Goal: Information Seeking & Learning: Learn about a topic

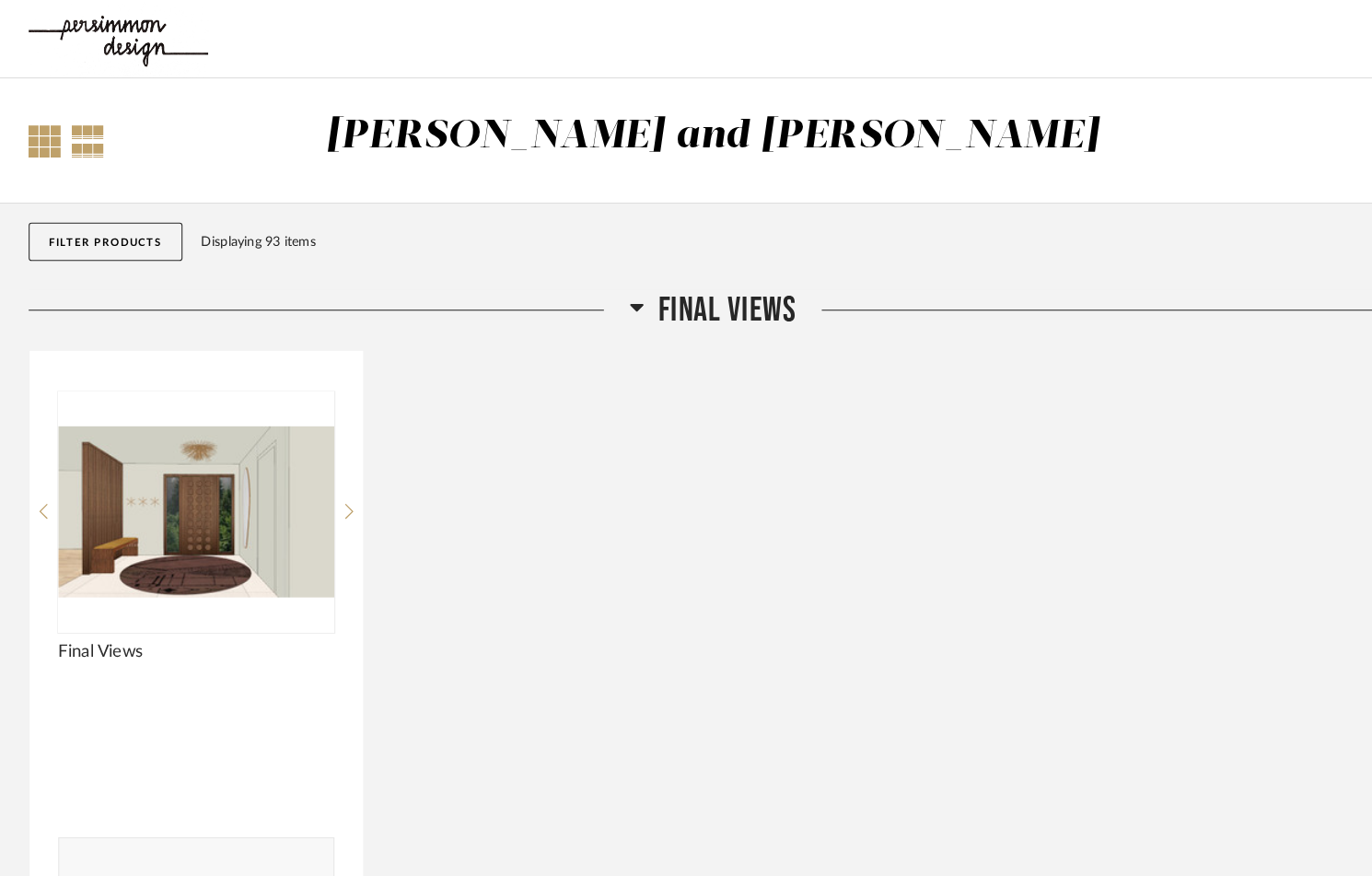
click at [49, 137] on div at bounding box center [44, 137] width 32 height 32
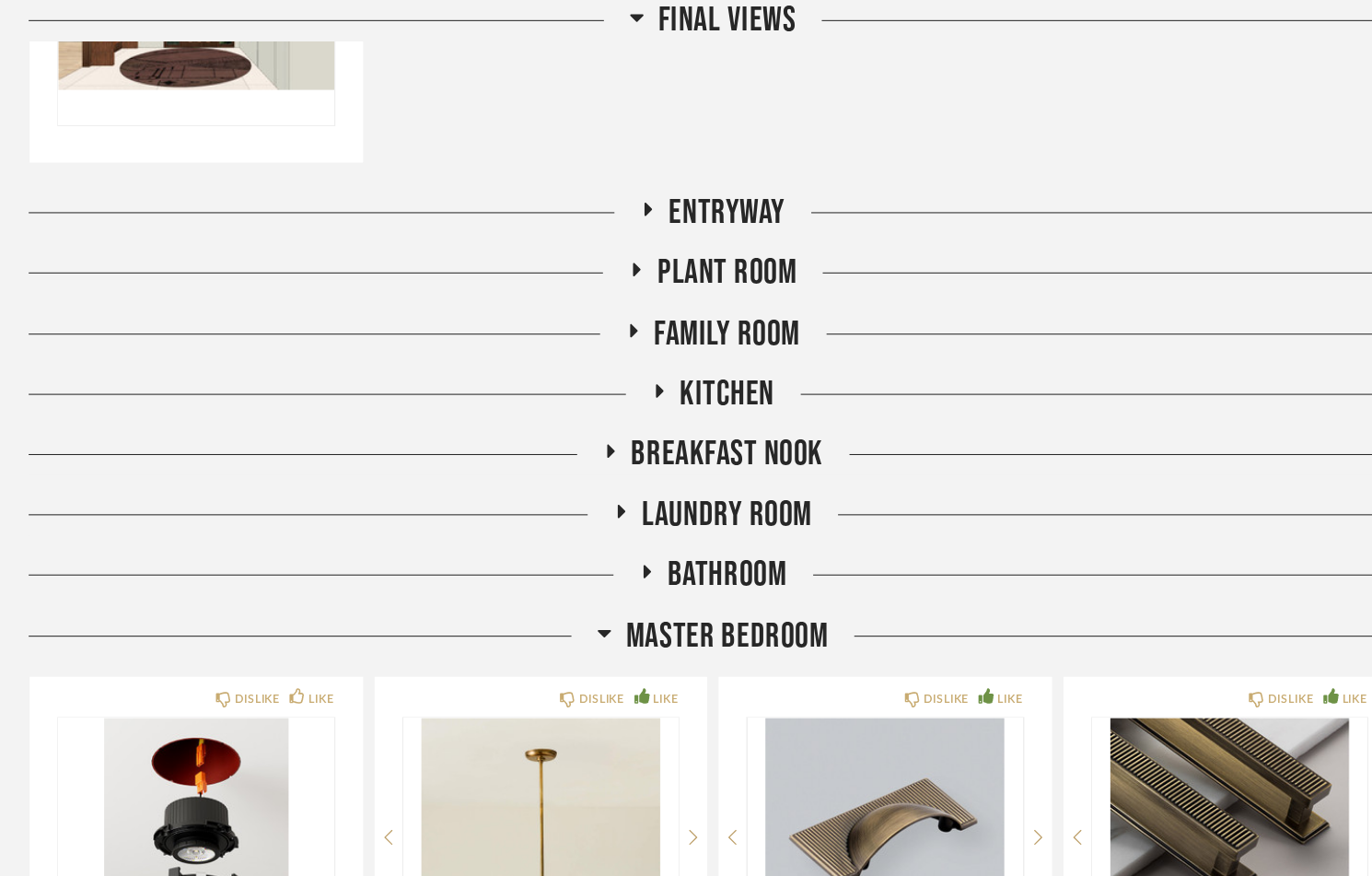
scroll to position [470, 0]
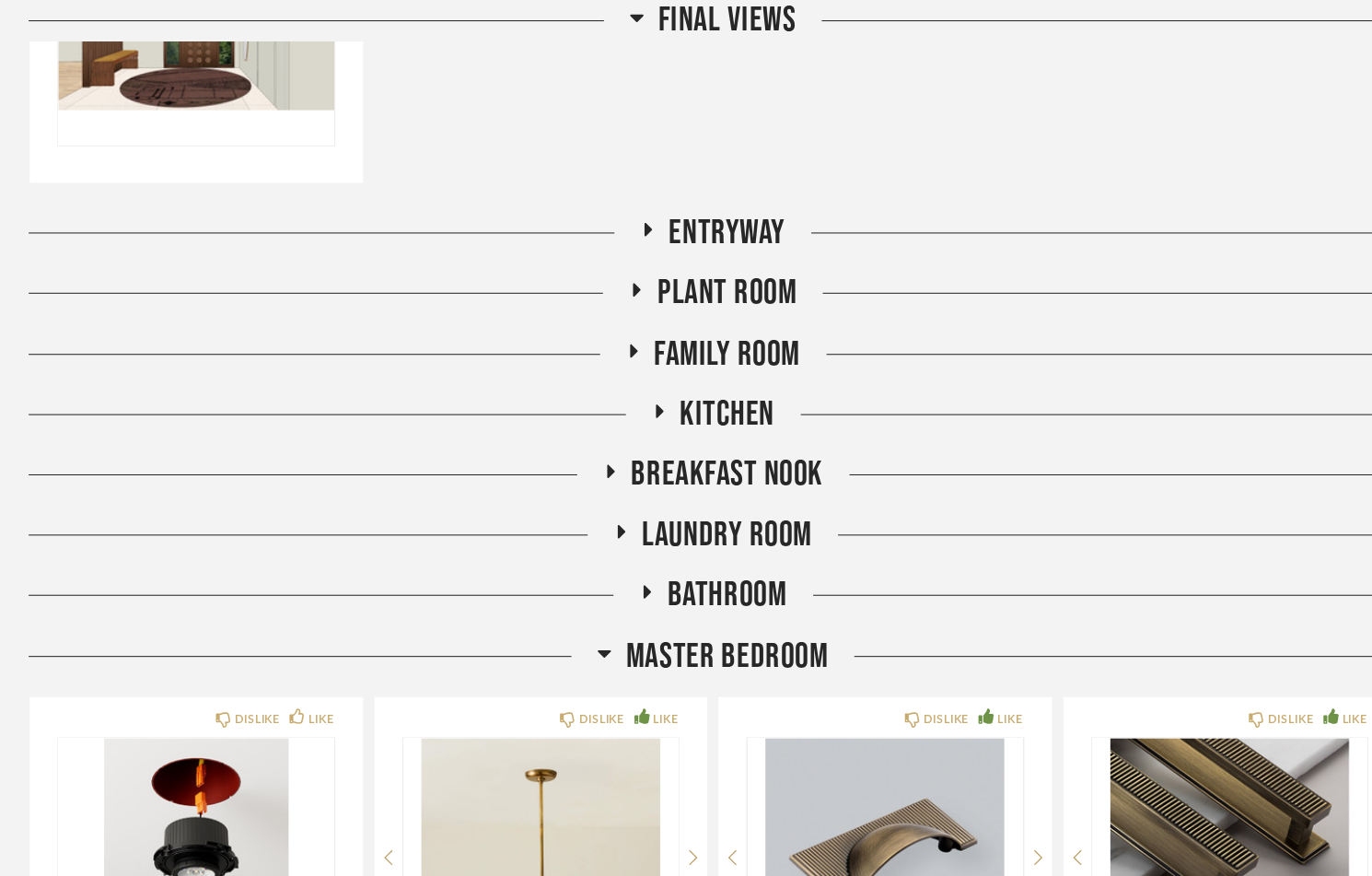
click at [600, 621] on h2 "Master Bedroom" at bounding box center [687, 633] width 223 height 40
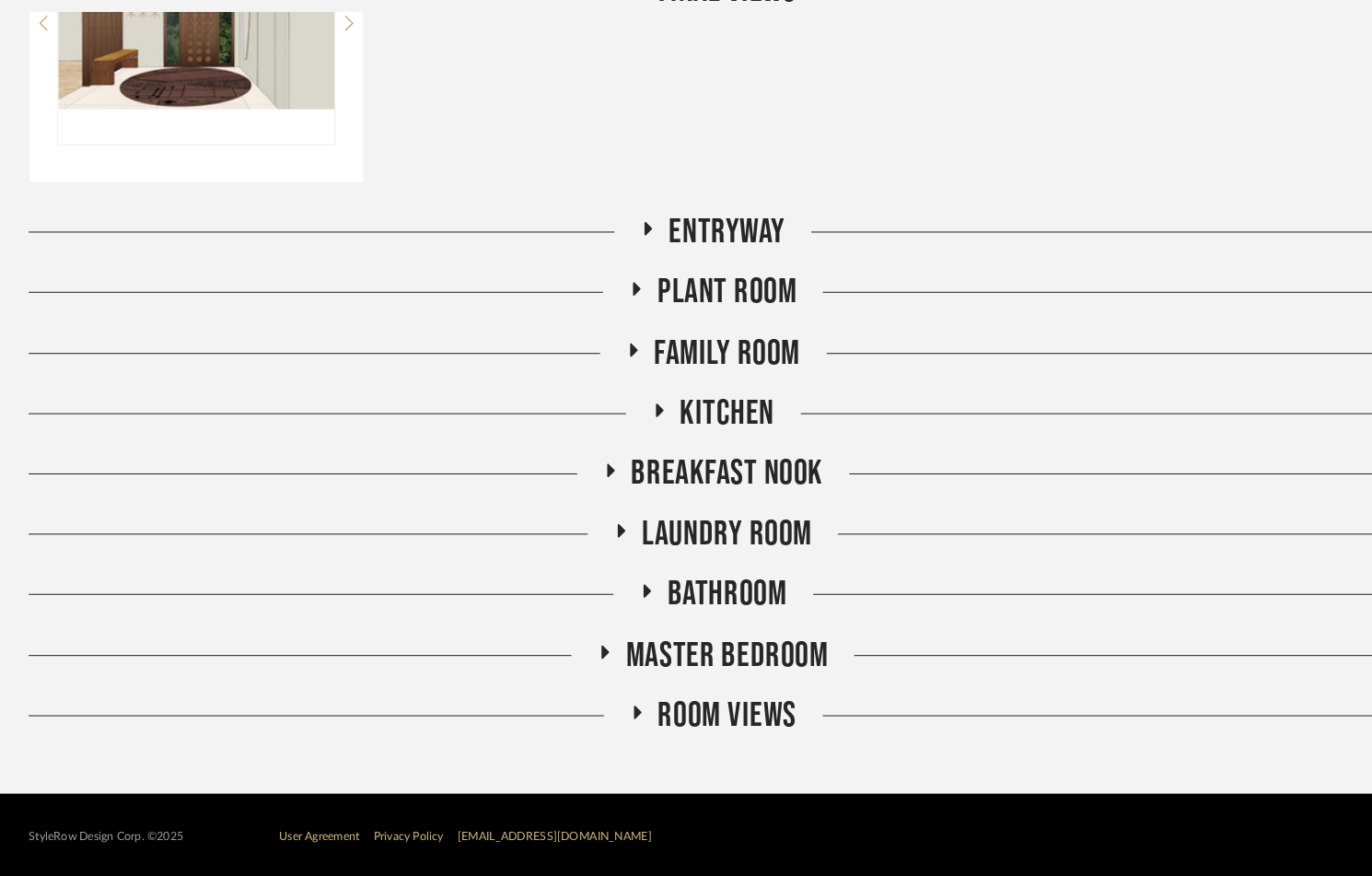
click at [600, 641] on h2 "Master Bedroom" at bounding box center [687, 660] width 223 height 40
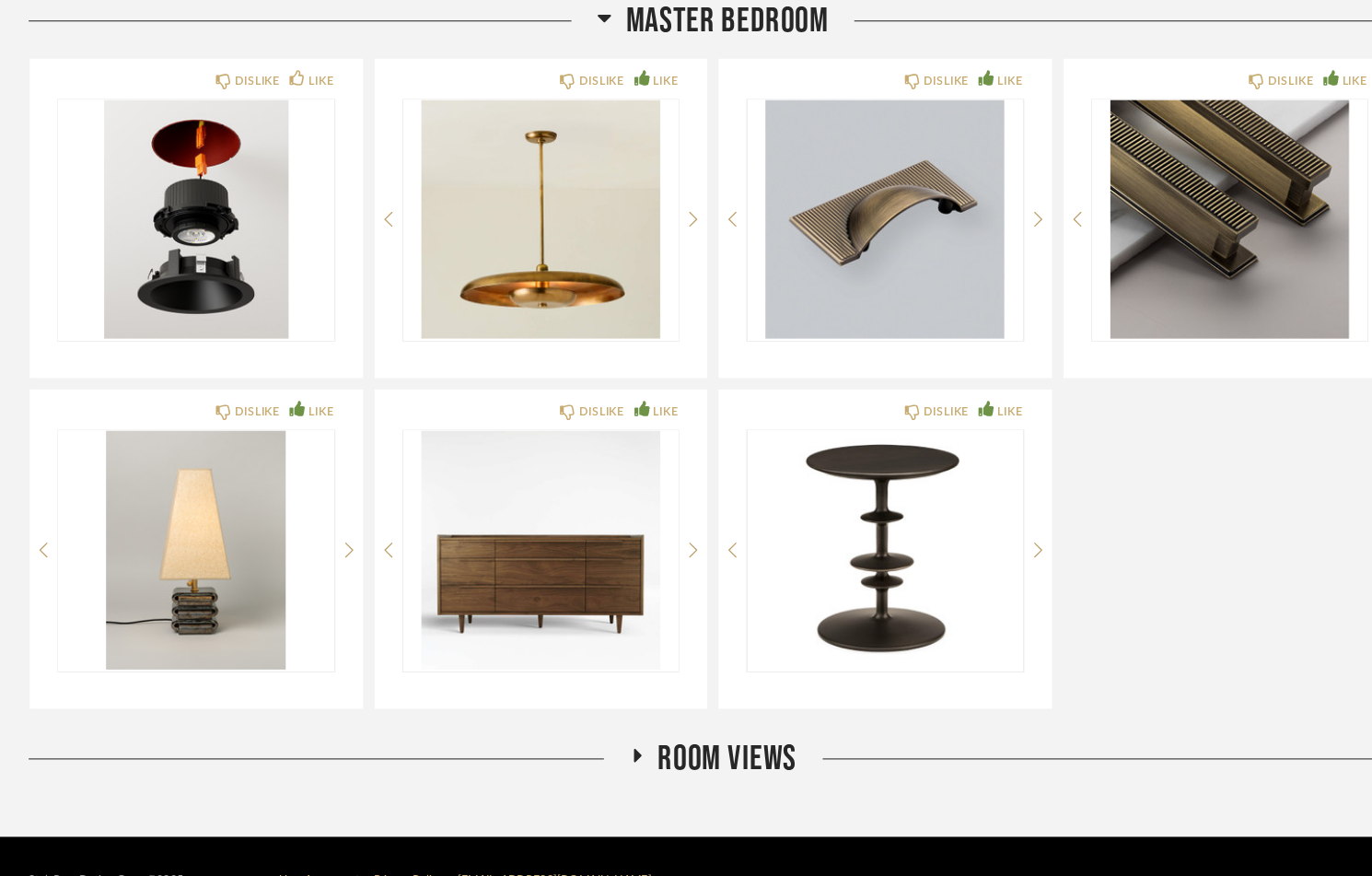
scroll to position [1080, 0]
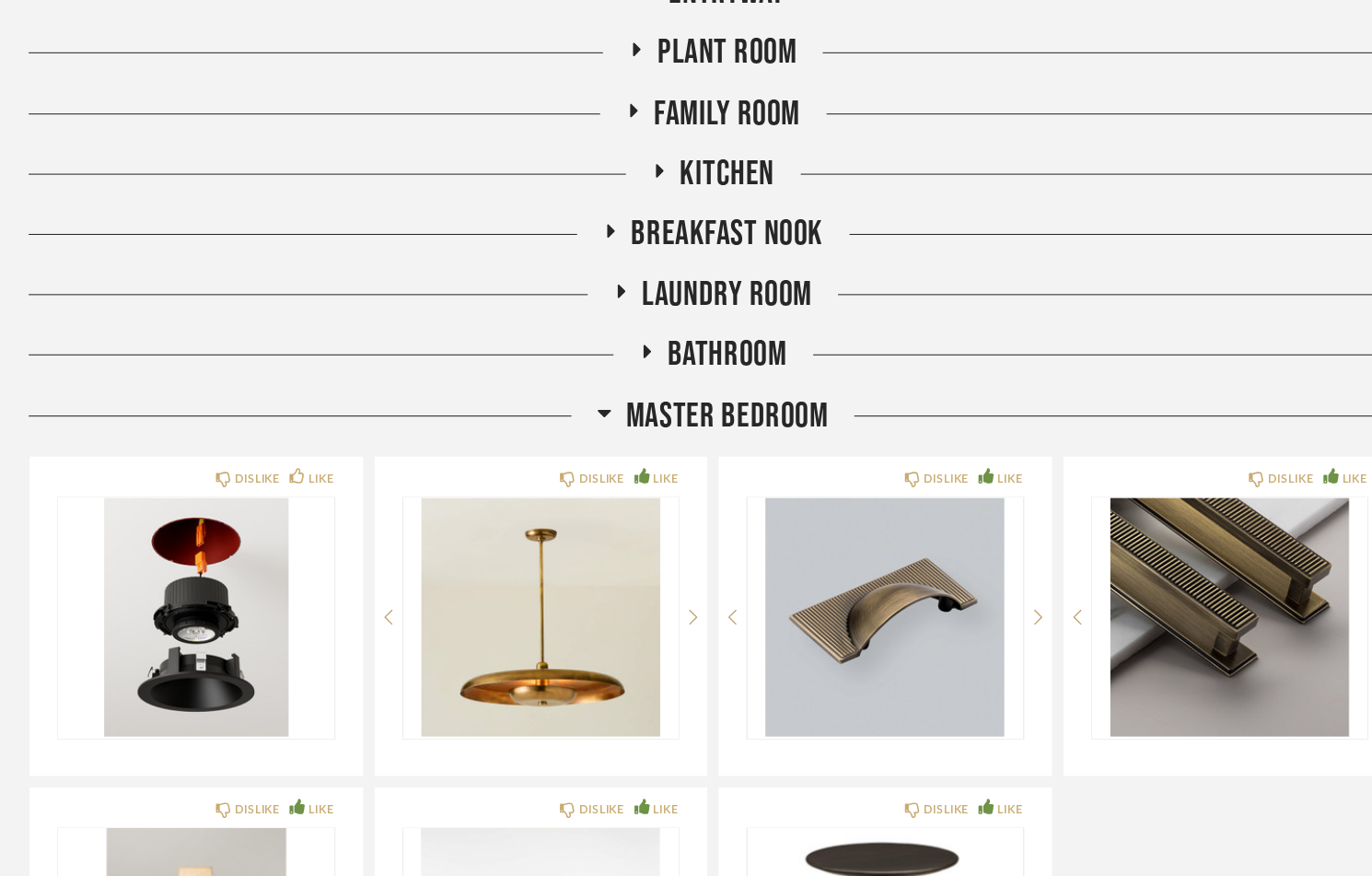
click at [596, 395] on h2 "Master Bedroom" at bounding box center [687, 401] width 223 height 40
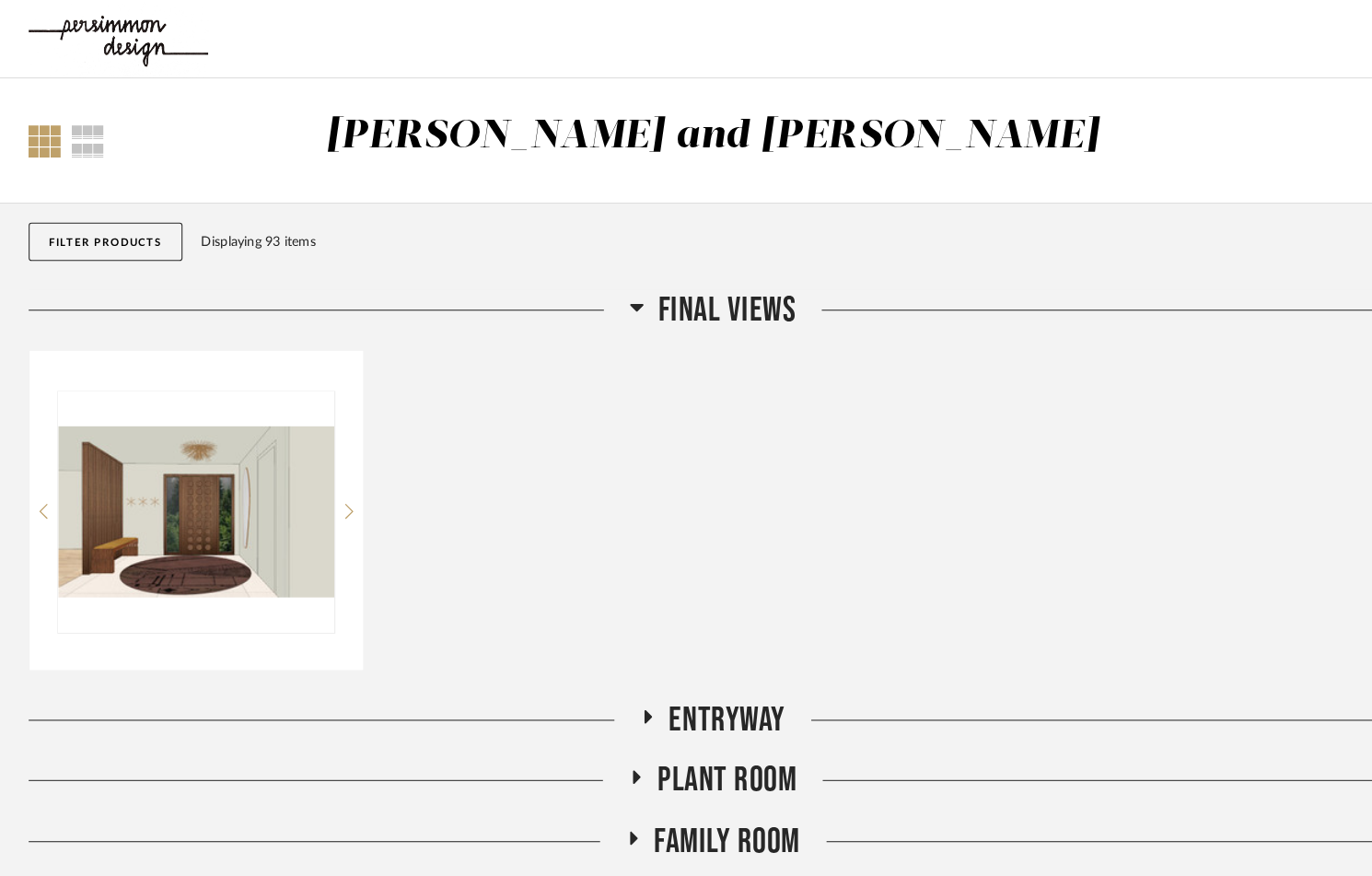
scroll to position [0, 0]
click at [244, 234] on div "Displaying 93 items" at bounding box center [766, 233] width 1144 height 20
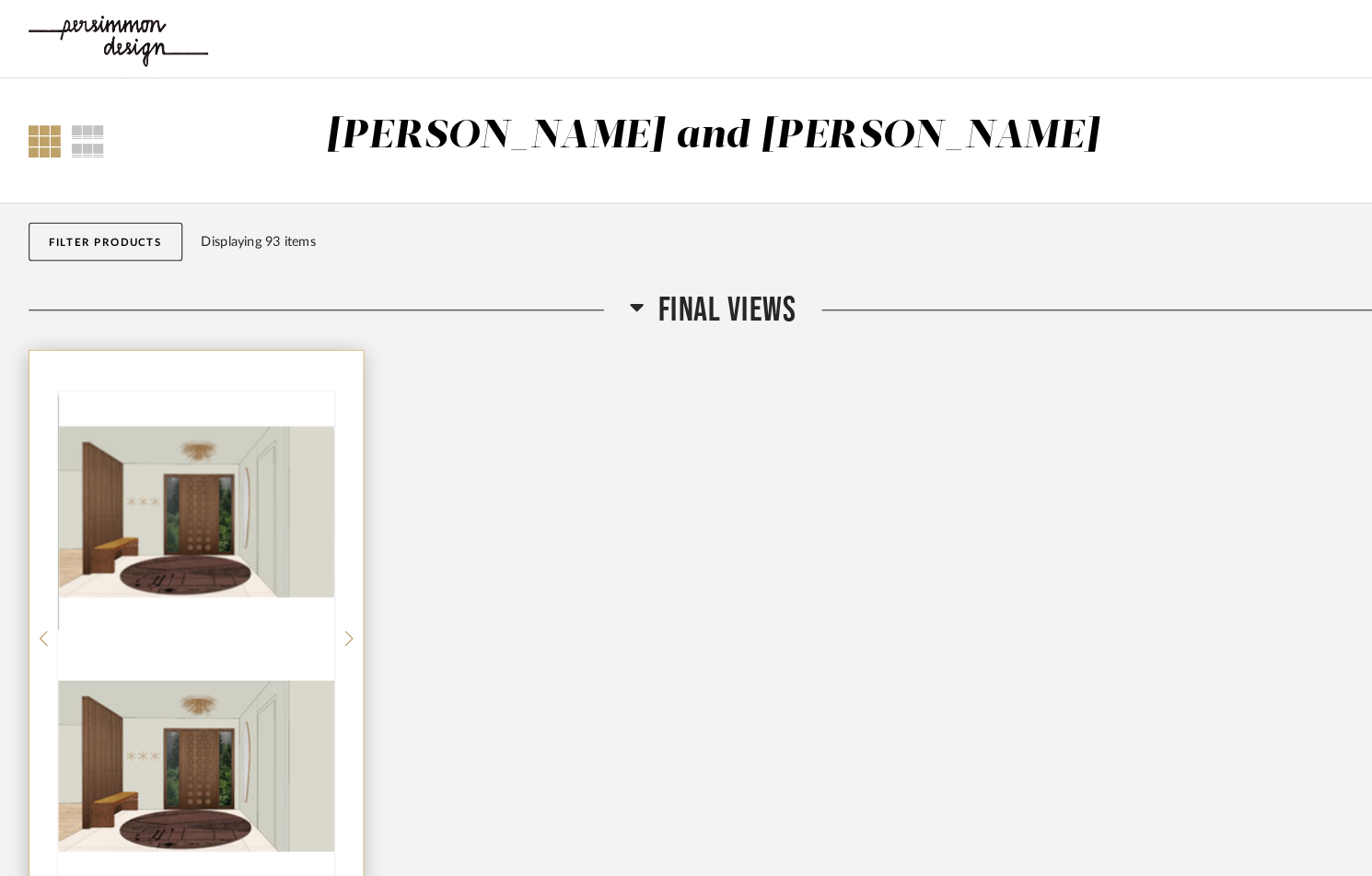
click at [152, 623] on img at bounding box center [190, 738] width 266 height 230
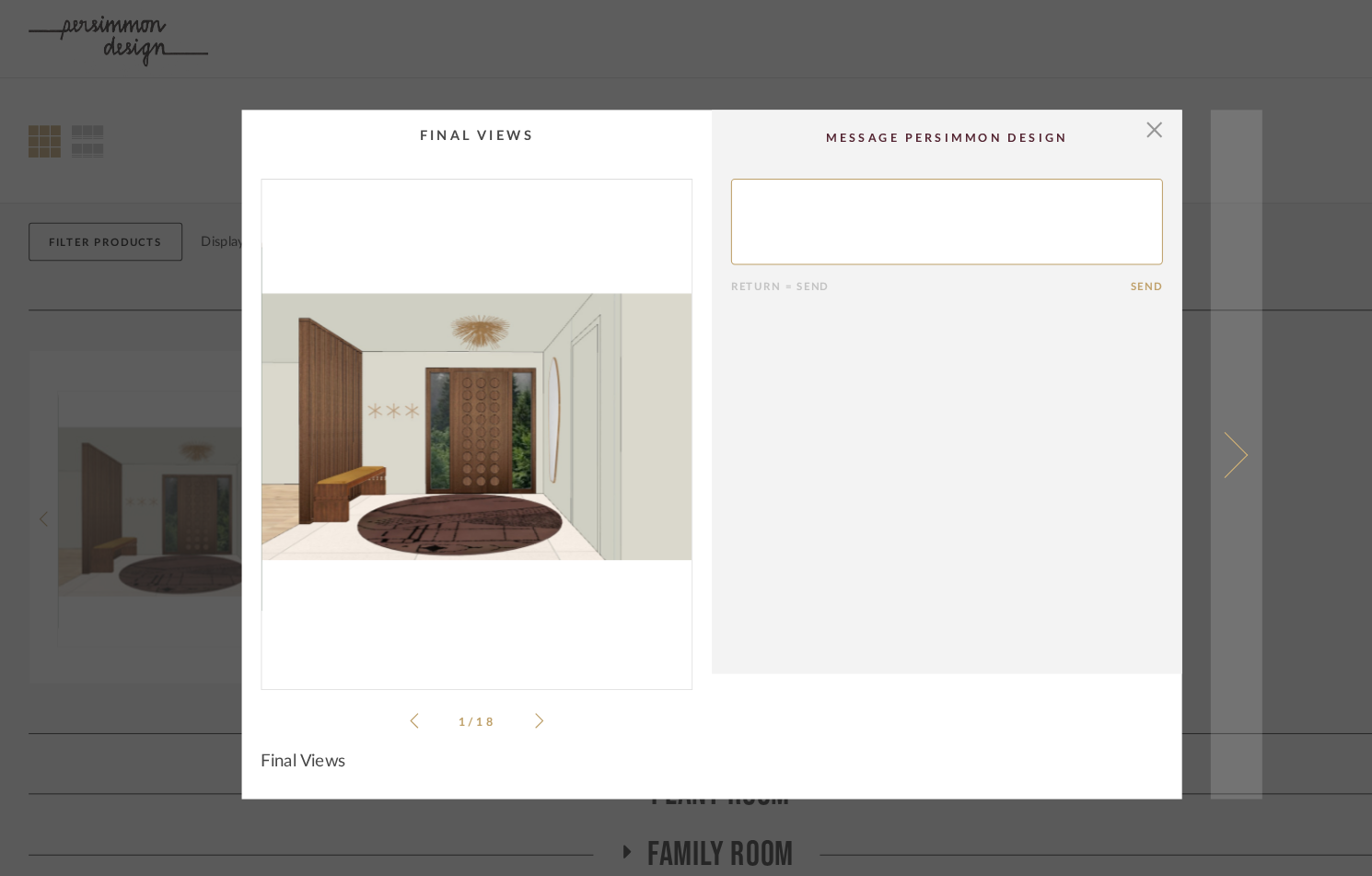
click at [1192, 432] on link at bounding box center [1191, 438] width 50 height 664
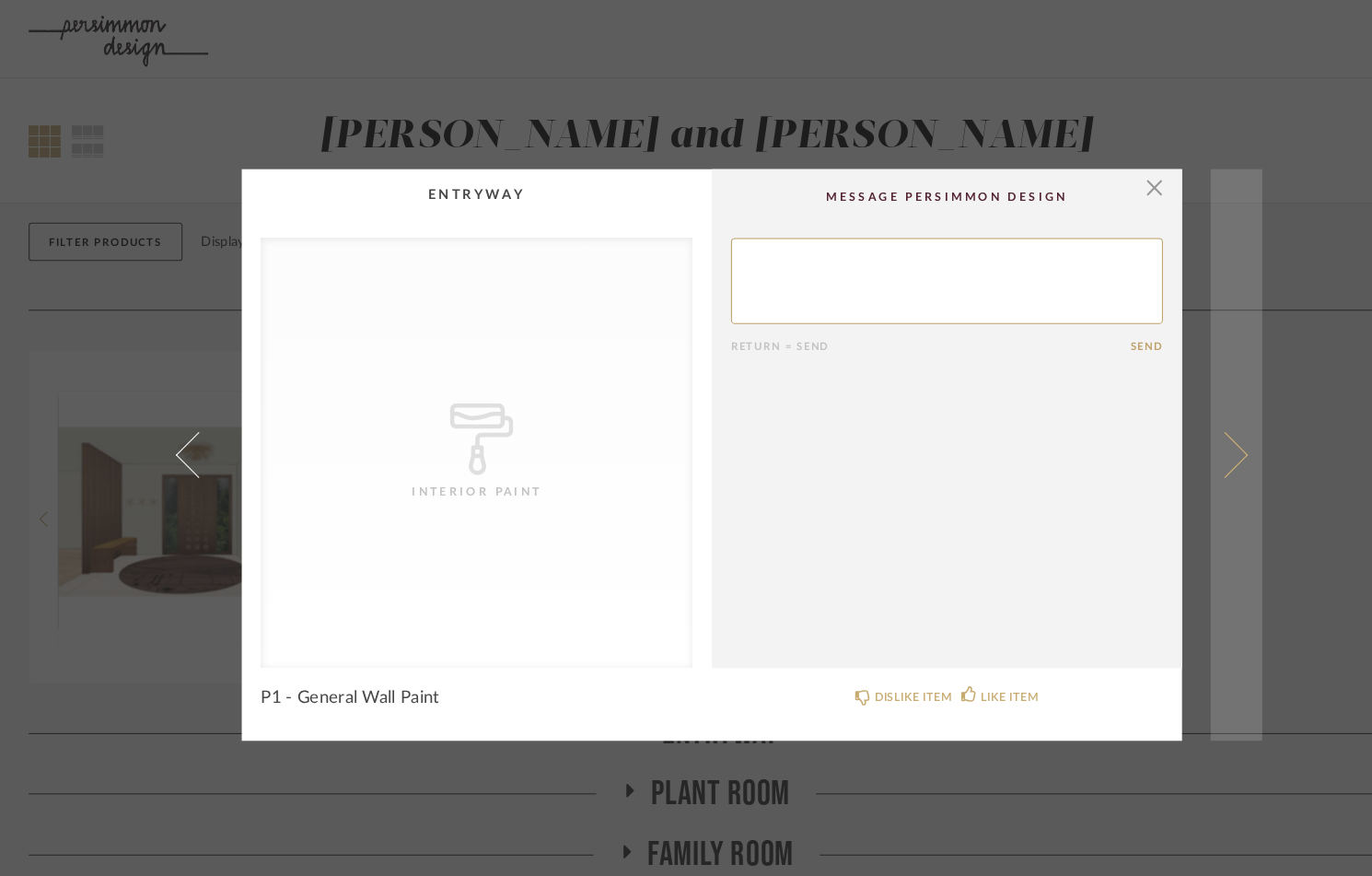
click at [1193, 432] on link at bounding box center [1191, 438] width 50 height 551
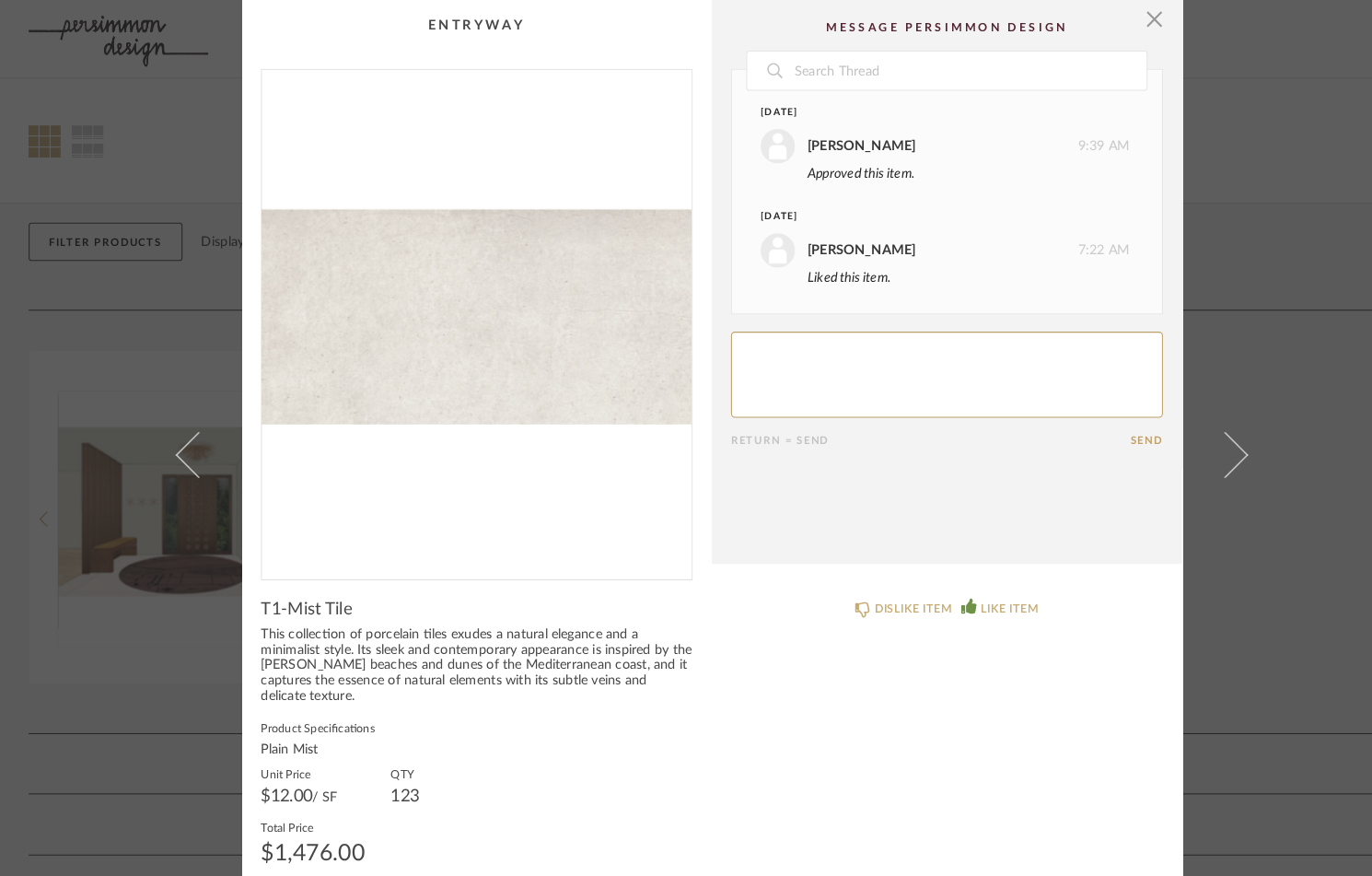
click at [1115, 26] on cpp-summary-comments "Date [DATE] [PERSON_NAME] 9:39 AM Approved this item. [DATE] [PERSON_NAME] 7:22…" at bounding box center [912, 271] width 453 height 543
click at [1104, 18] on span "button" at bounding box center [1112, 18] width 37 height 37
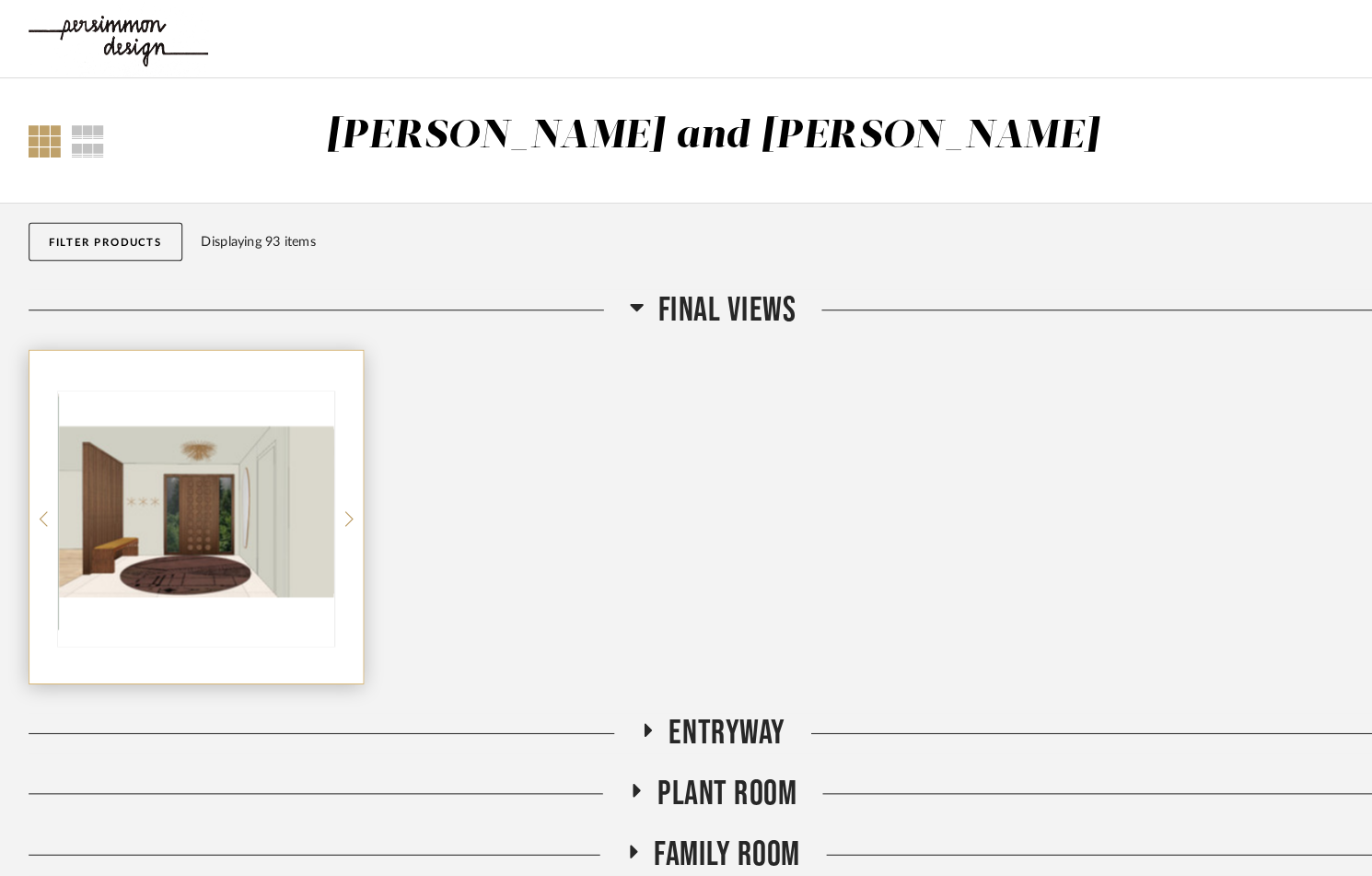
click at [208, 518] on img "0" at bounding box center [190, 493] width 266 height 230
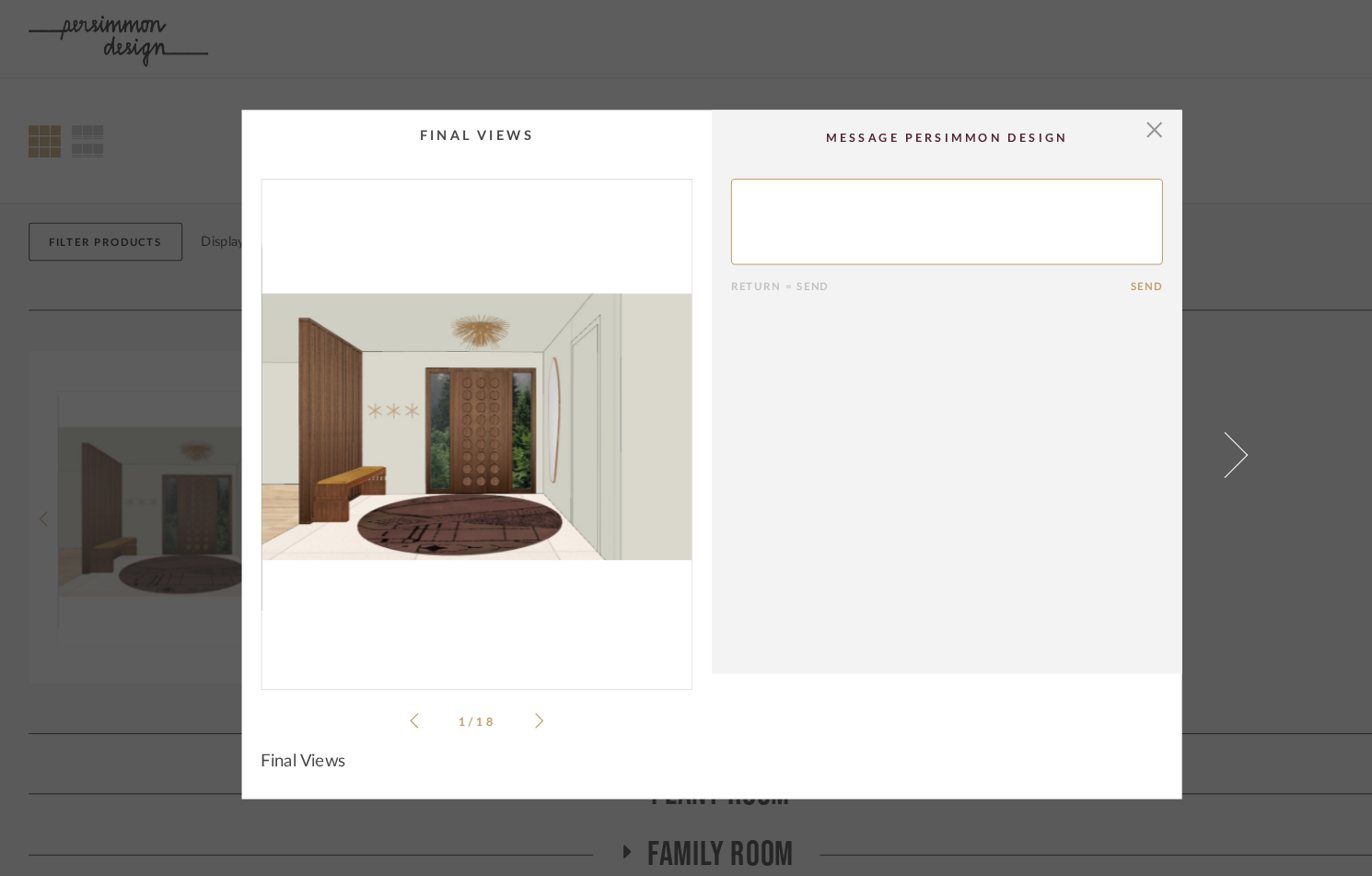
click at [507, 690] on li "1 / 18" at bounding box center [459, 694] width 112 height 22
click at [517, 690] on div "1 / 18" at bounding box center [459, 438] width 416 height 533
click at [516, 690] on icon at bounding box center [520, 694] width 8 height 17
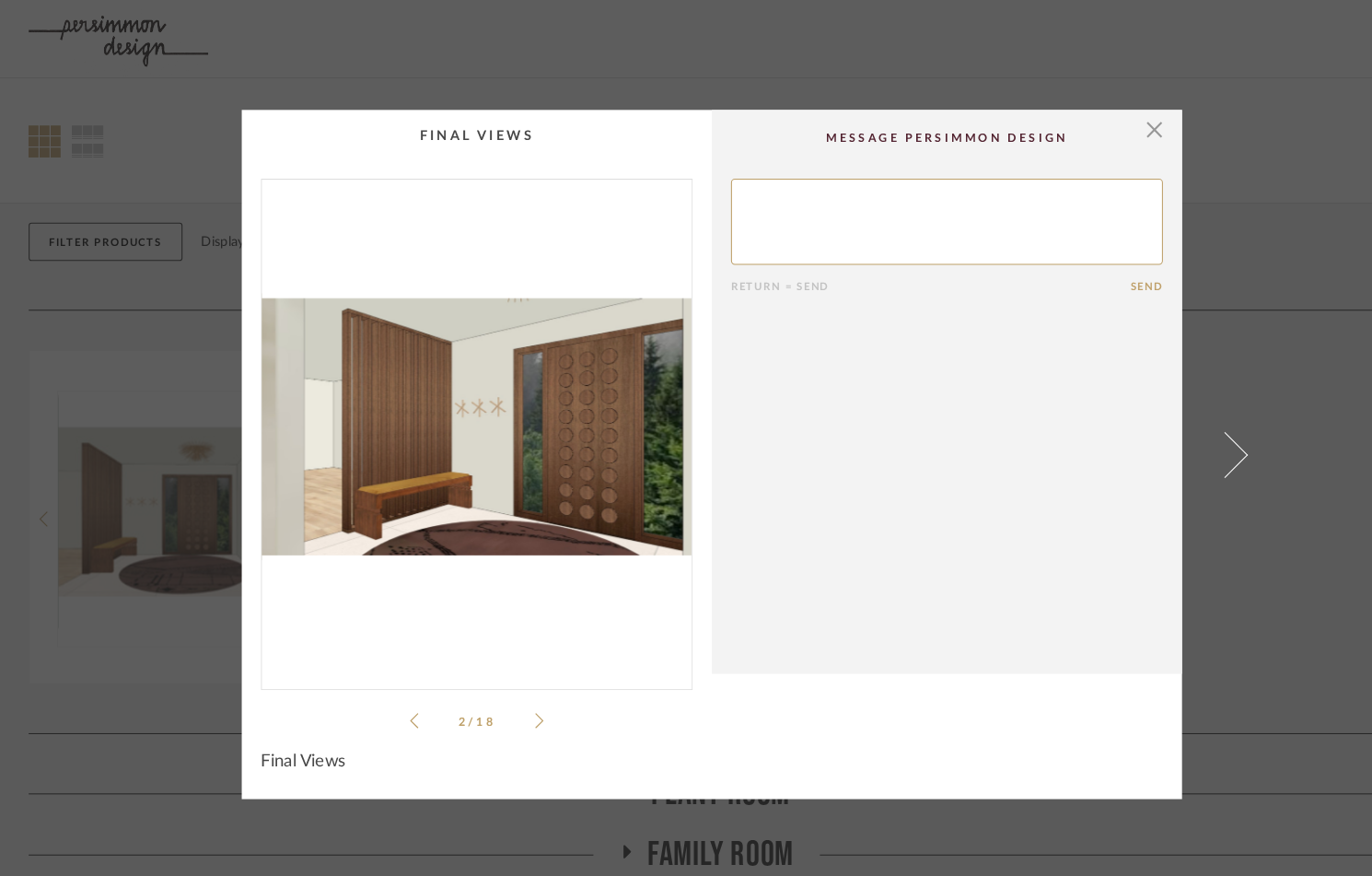
click at [516, 690] on icon at bounding box center [520, 694] width 8 height 17
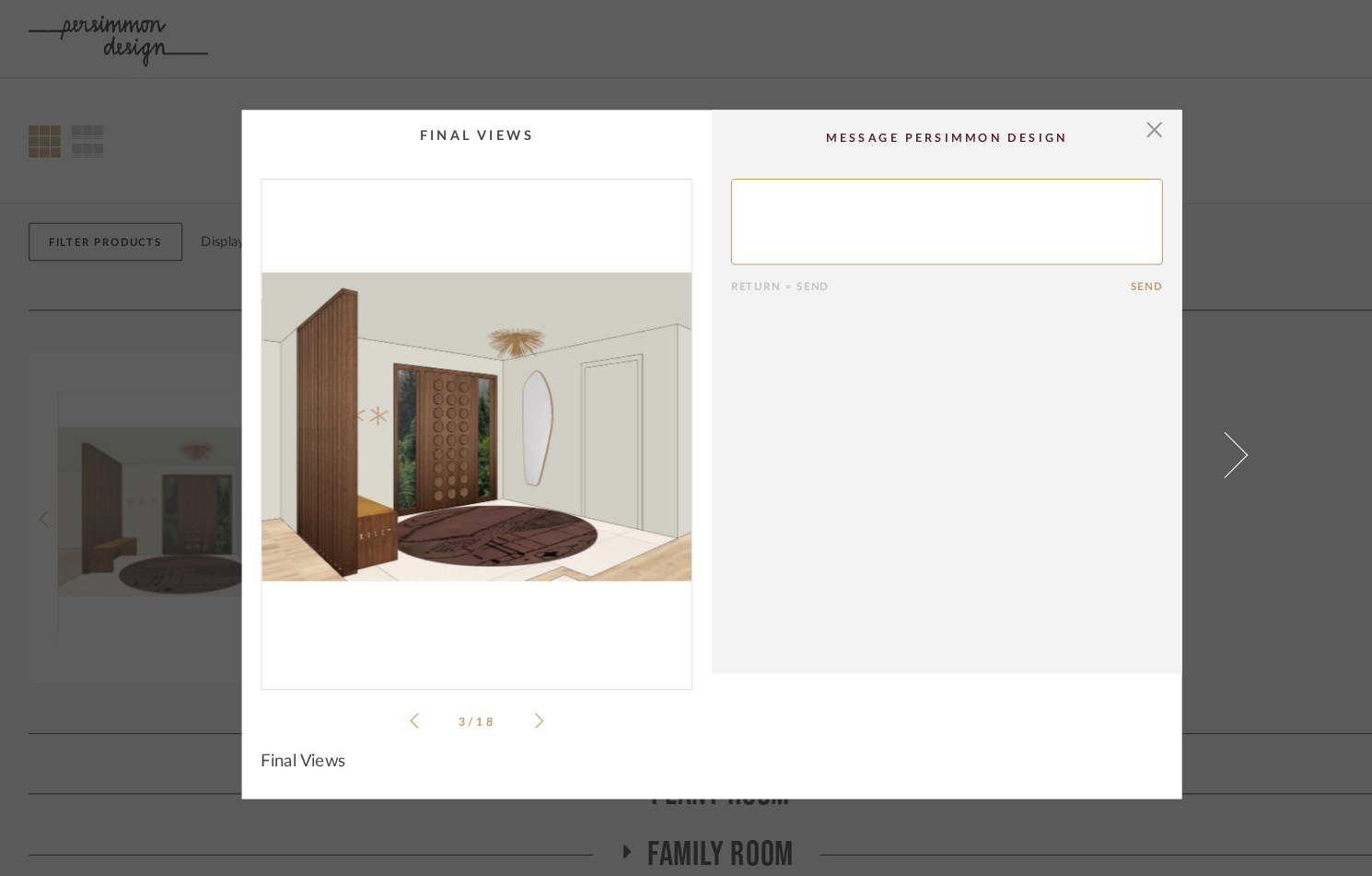
click at [516, 690] on icon at bounding box center [520, 694] width 8 height 17
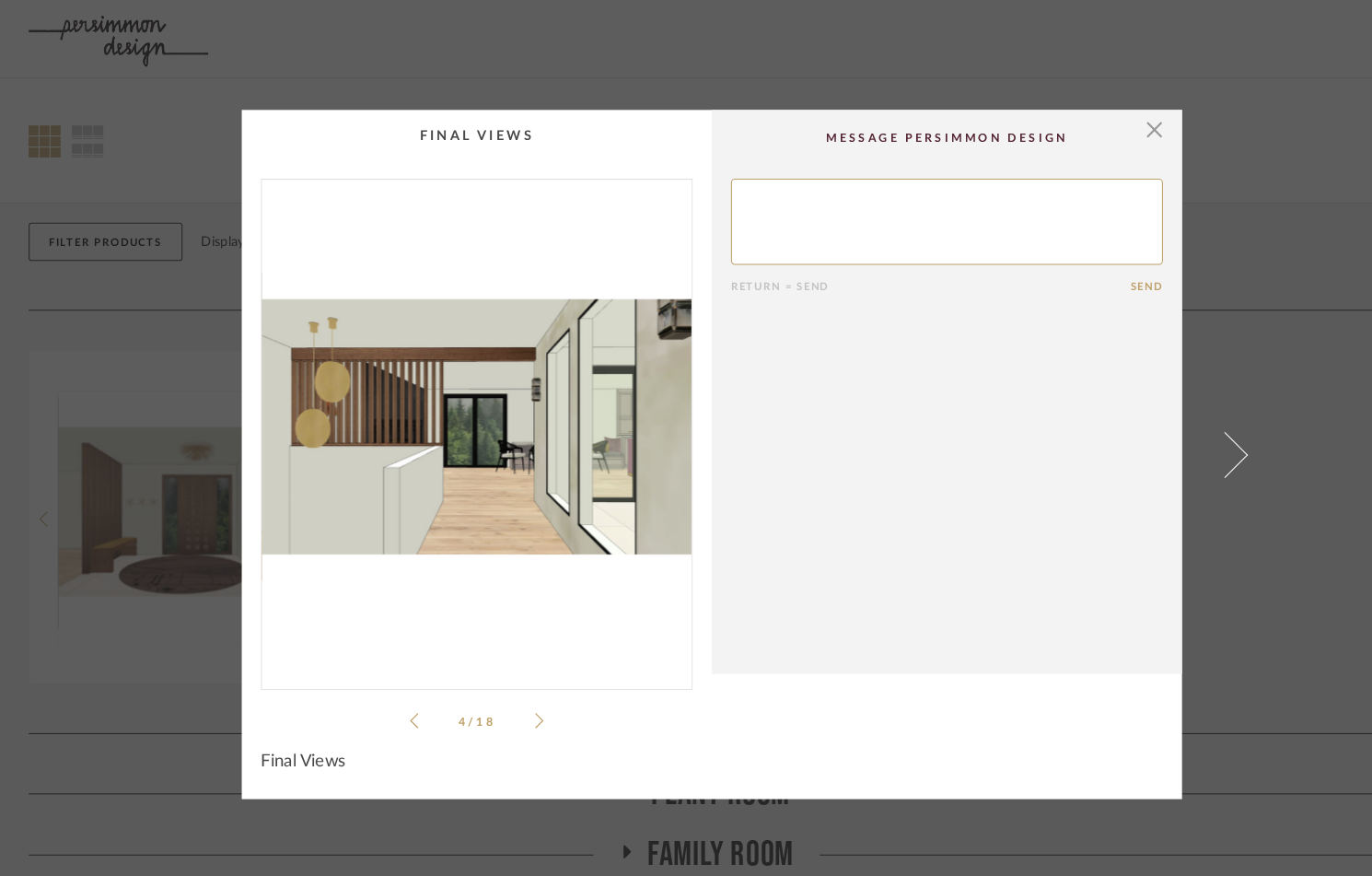
click at [516, 690] on icon at bounding box center [520, 694] width 8 height 17
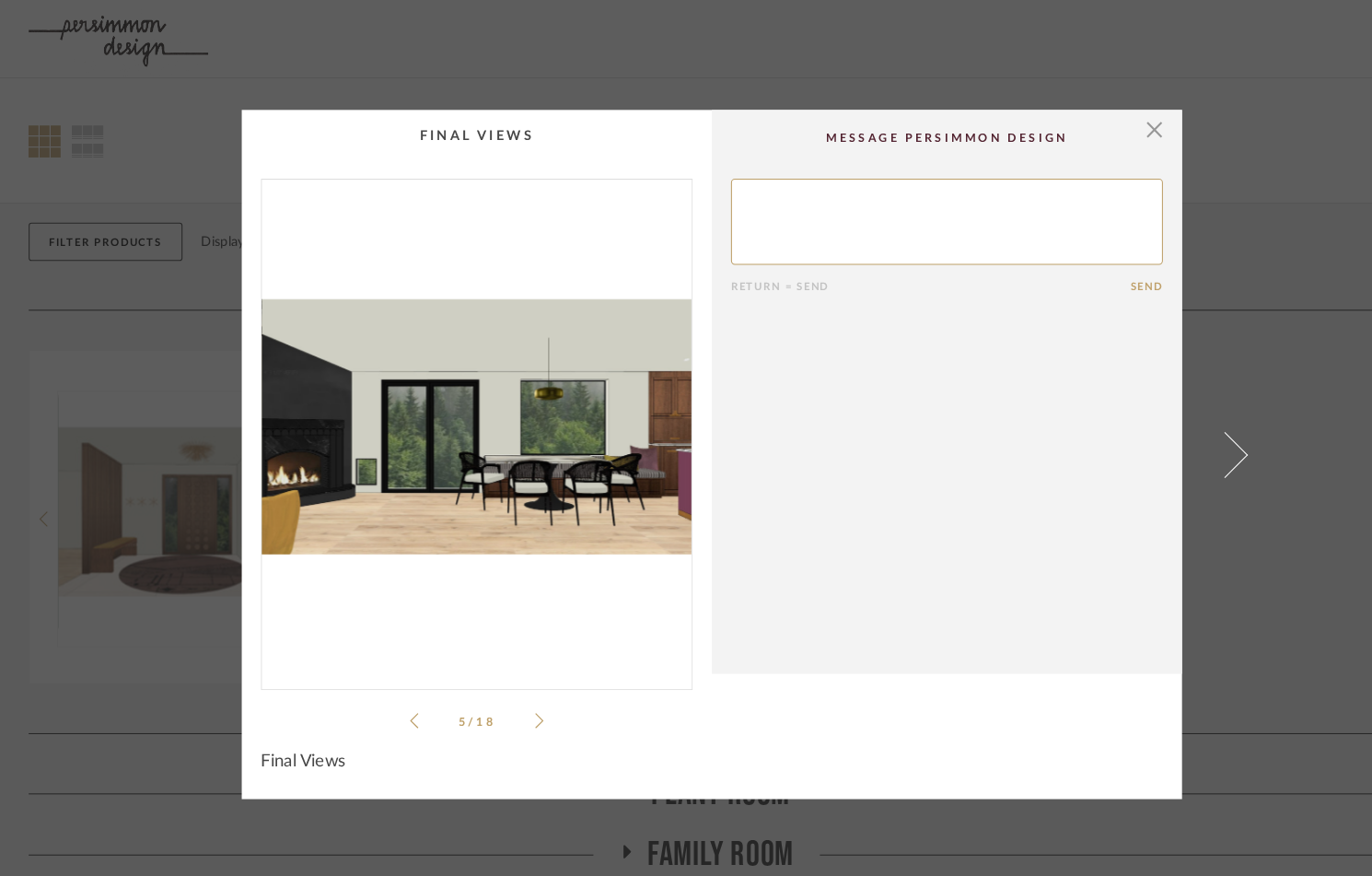
click at [516, 690] on icon at bounding box center [520, 694] width 8 height 17
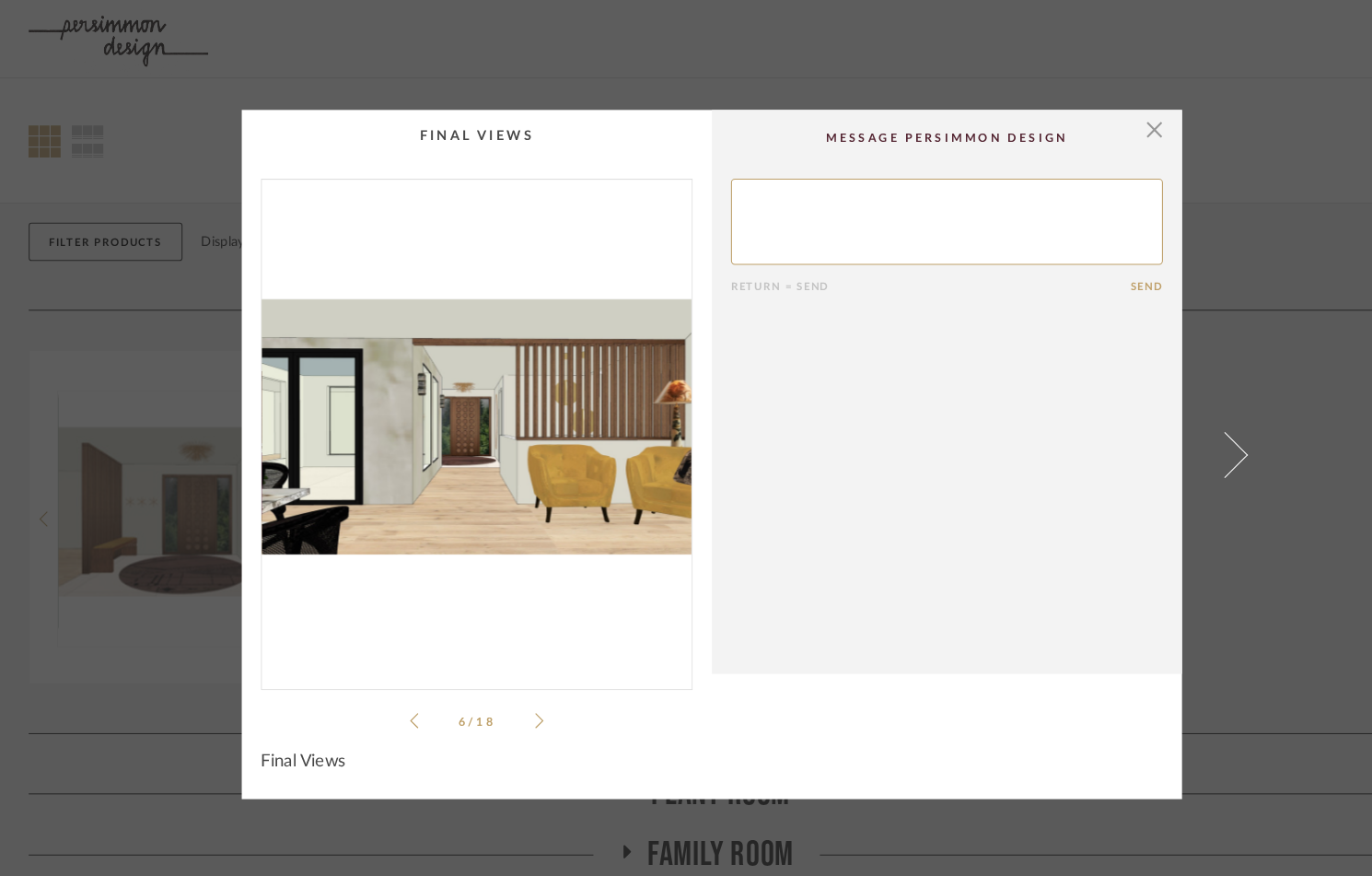
click at [516, 690] on icon at bounding box center [520, 694] width 8 height 17
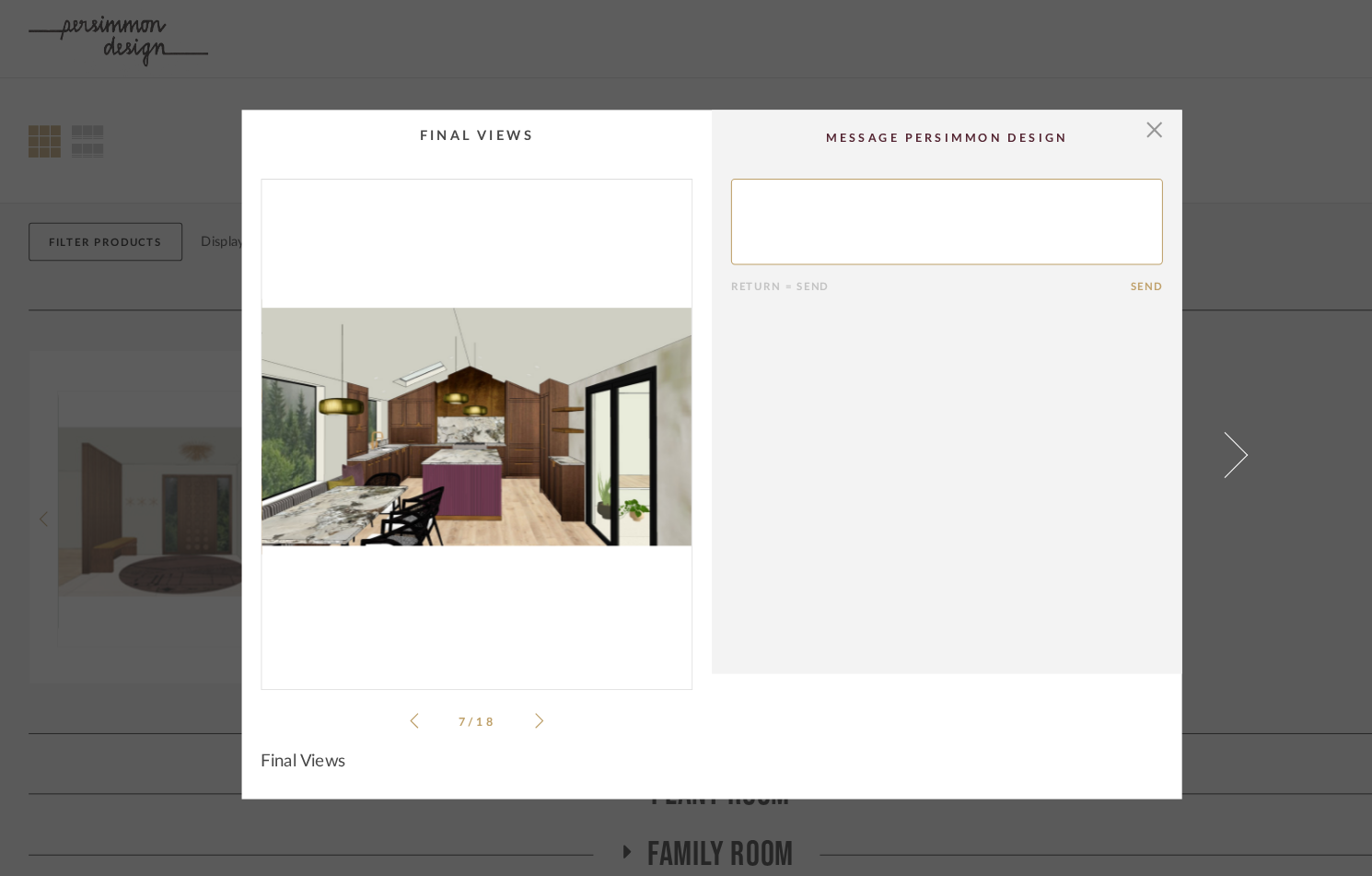
click at [516, 690] on icon at bounding box center [520, 694] width 8 height 17
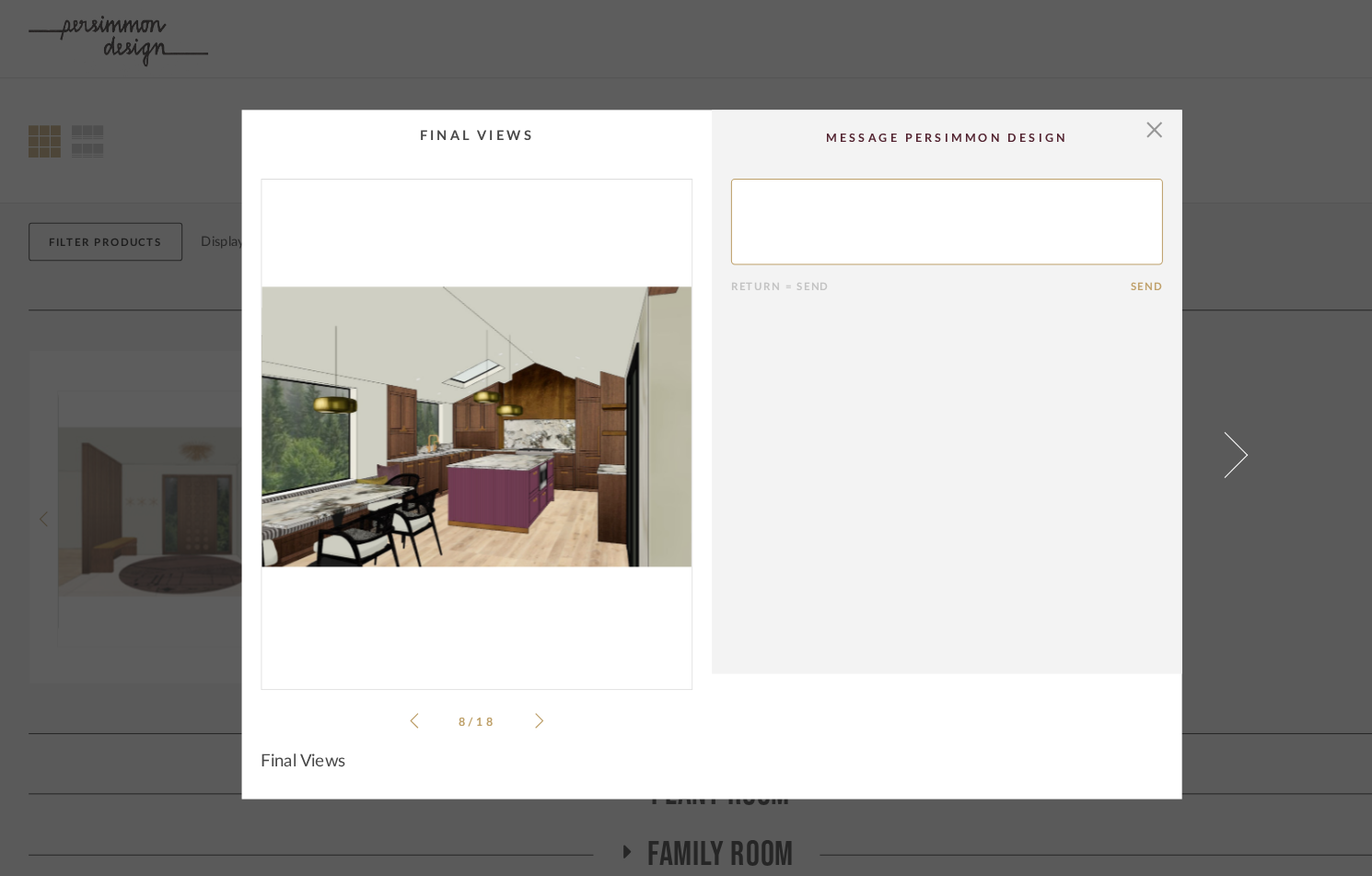
click at [516, 690] on icon at bounding box center [520, 694] width 8 height 17
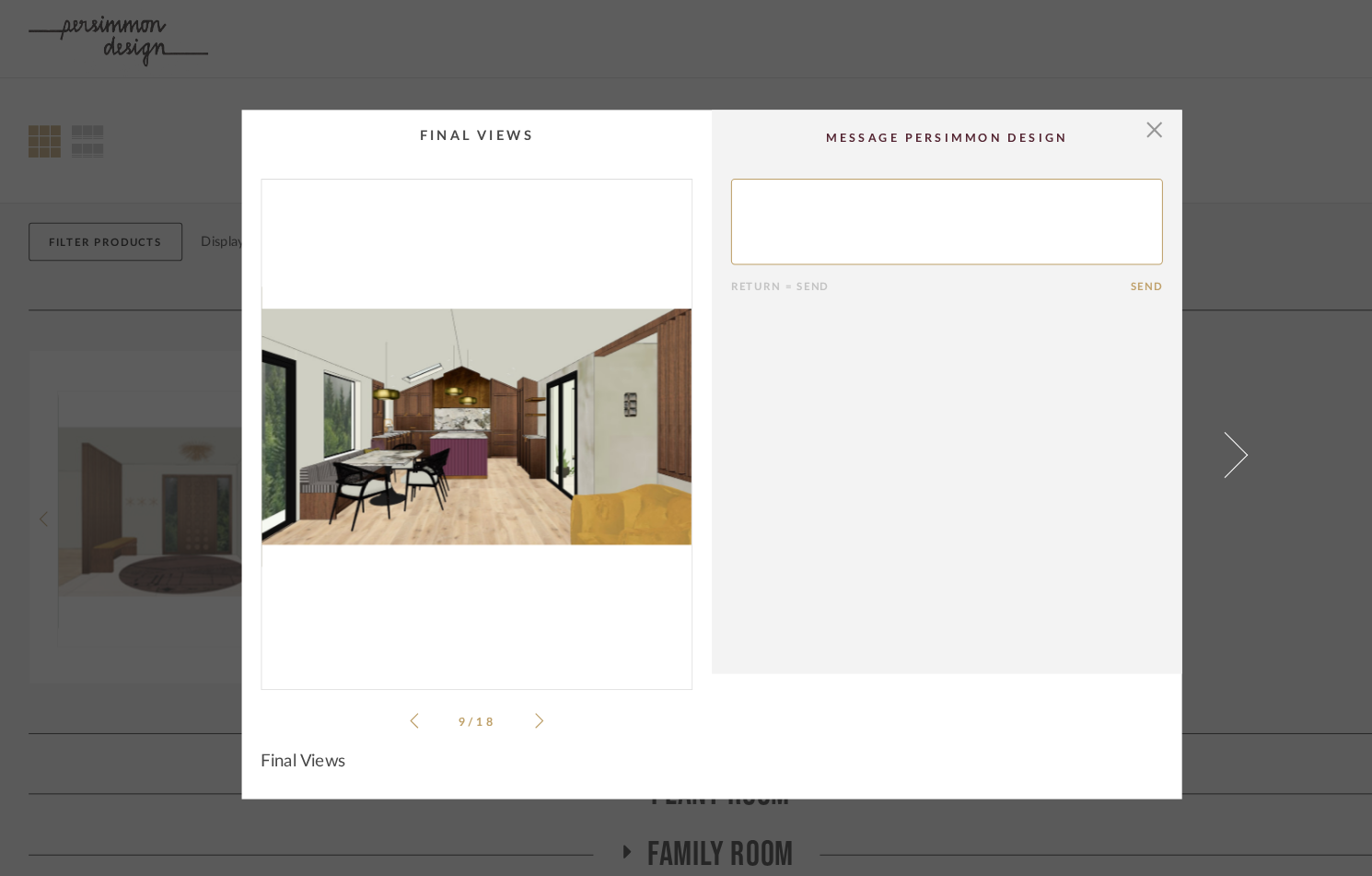
click at [516, 690] on icon at bounding box center [520, 694] width 8 height 17
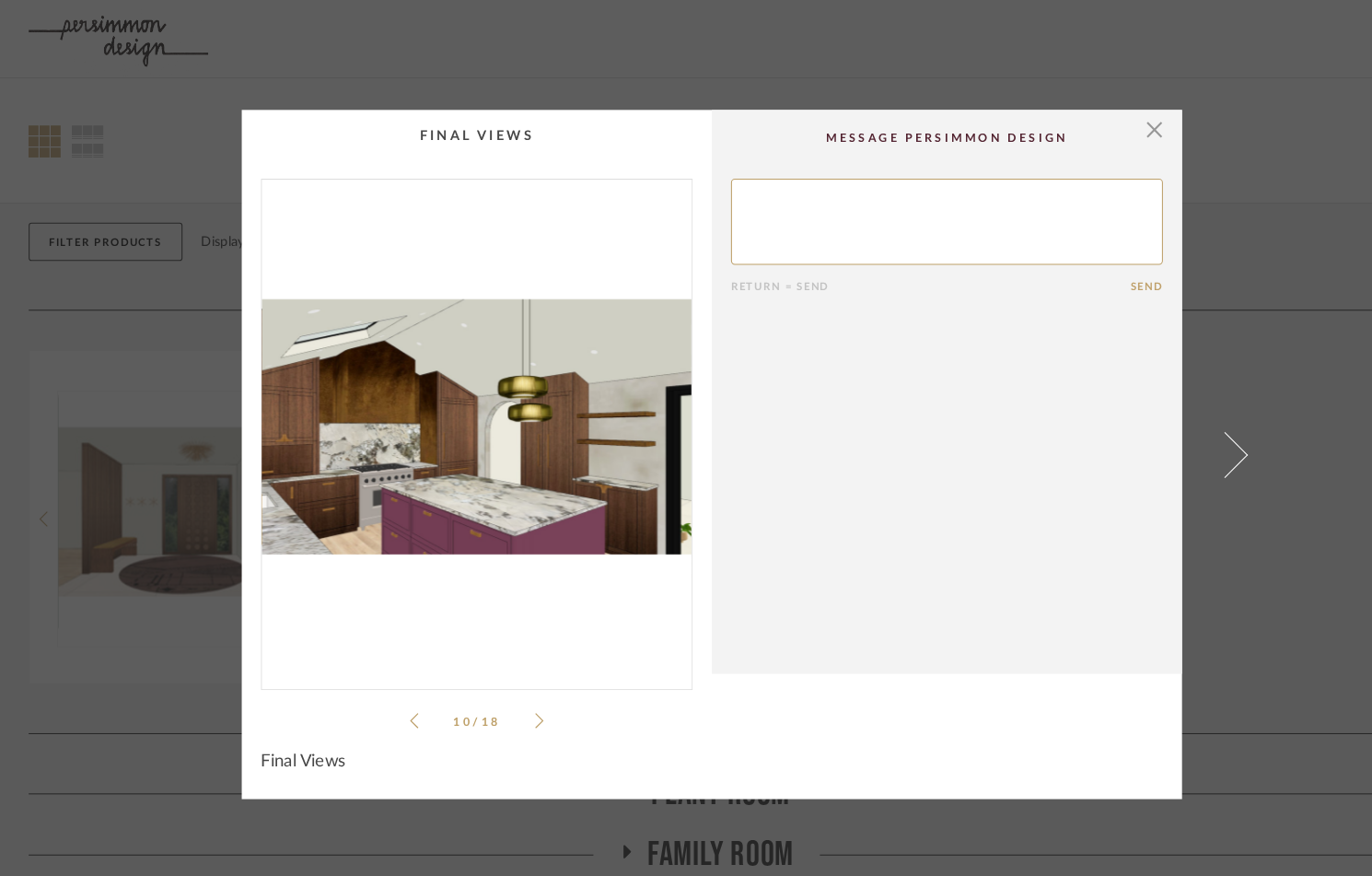
click at [516, 690] on icon at bounding box center [520, 694] width 8 height 17
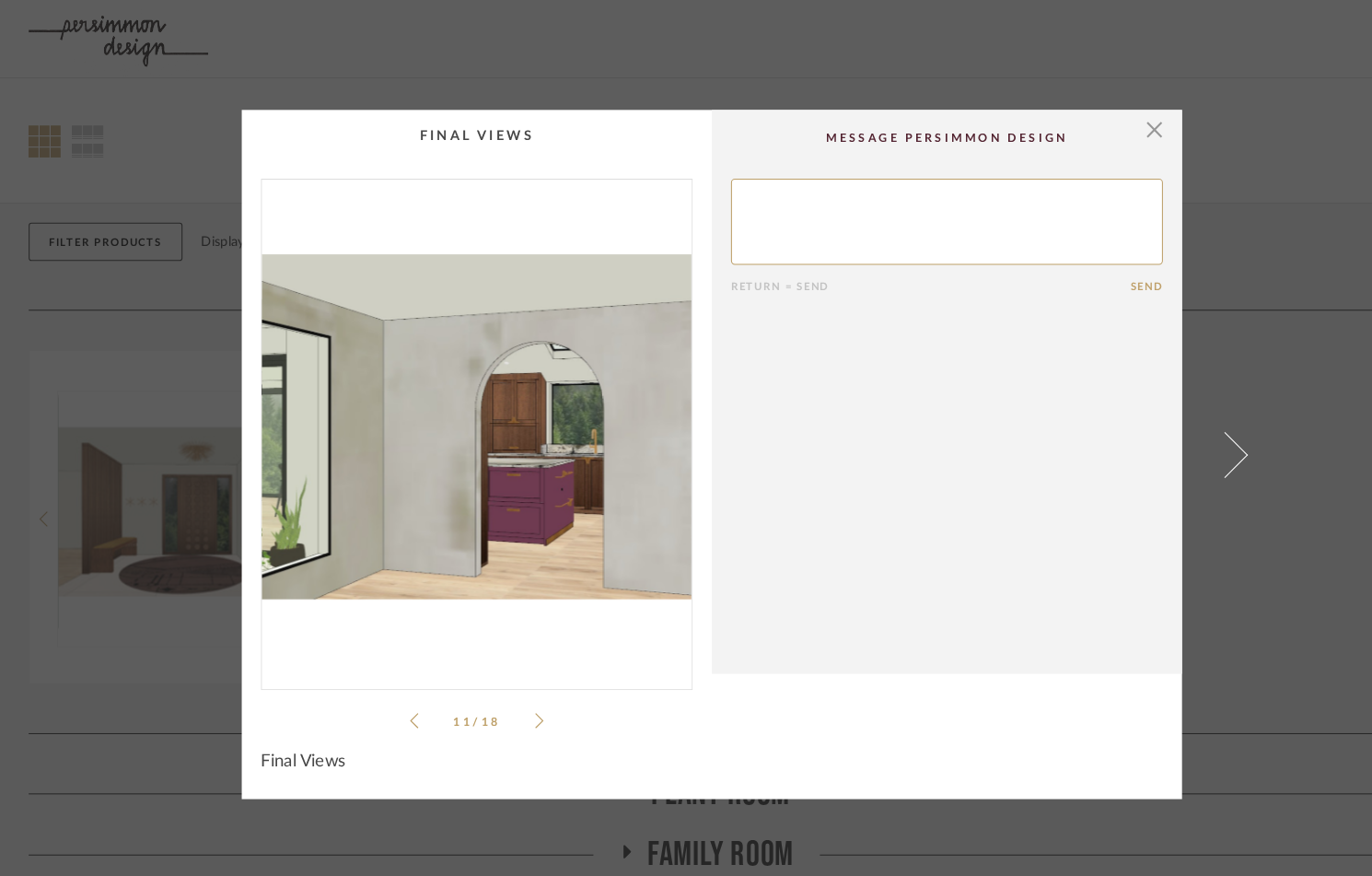
click at [516, 690] on icon at bounding box center [520, 694] width 8 height 17
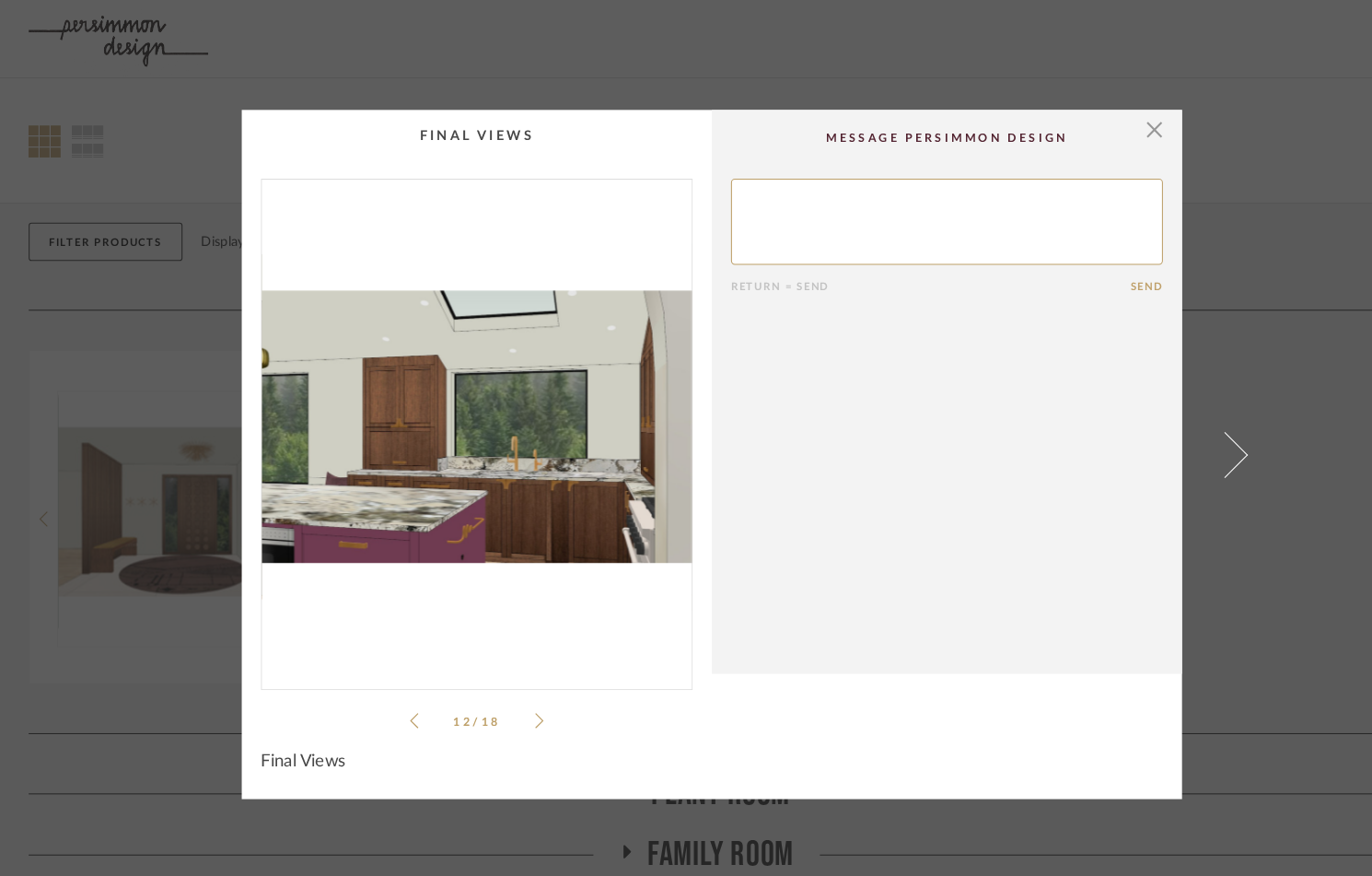
click at [516, 690] on icon at bounding box center [520, 694] width 8 height 17
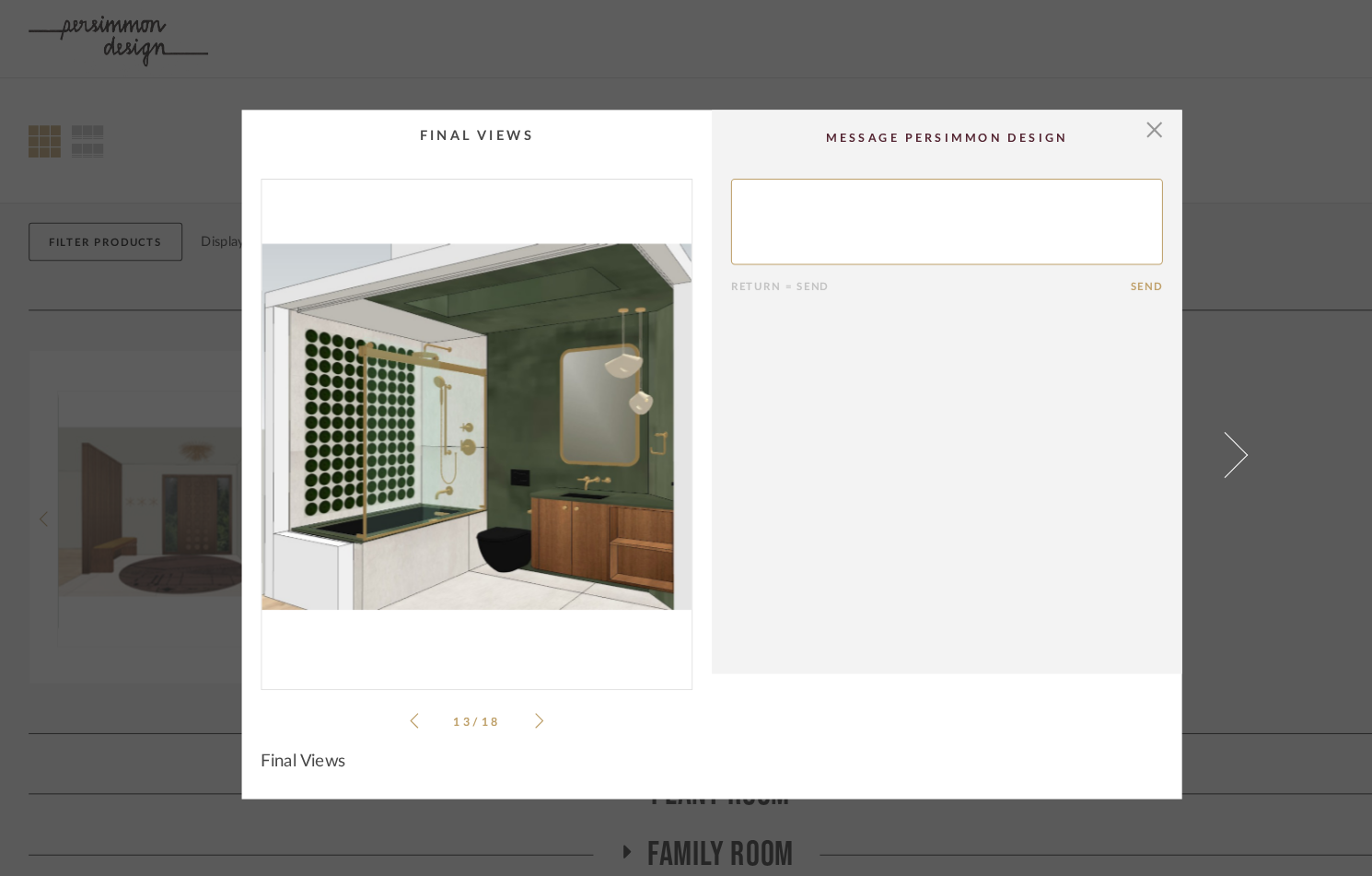
click at [516, 690] on icon at bounding box center [520, 694] width 8 height 17
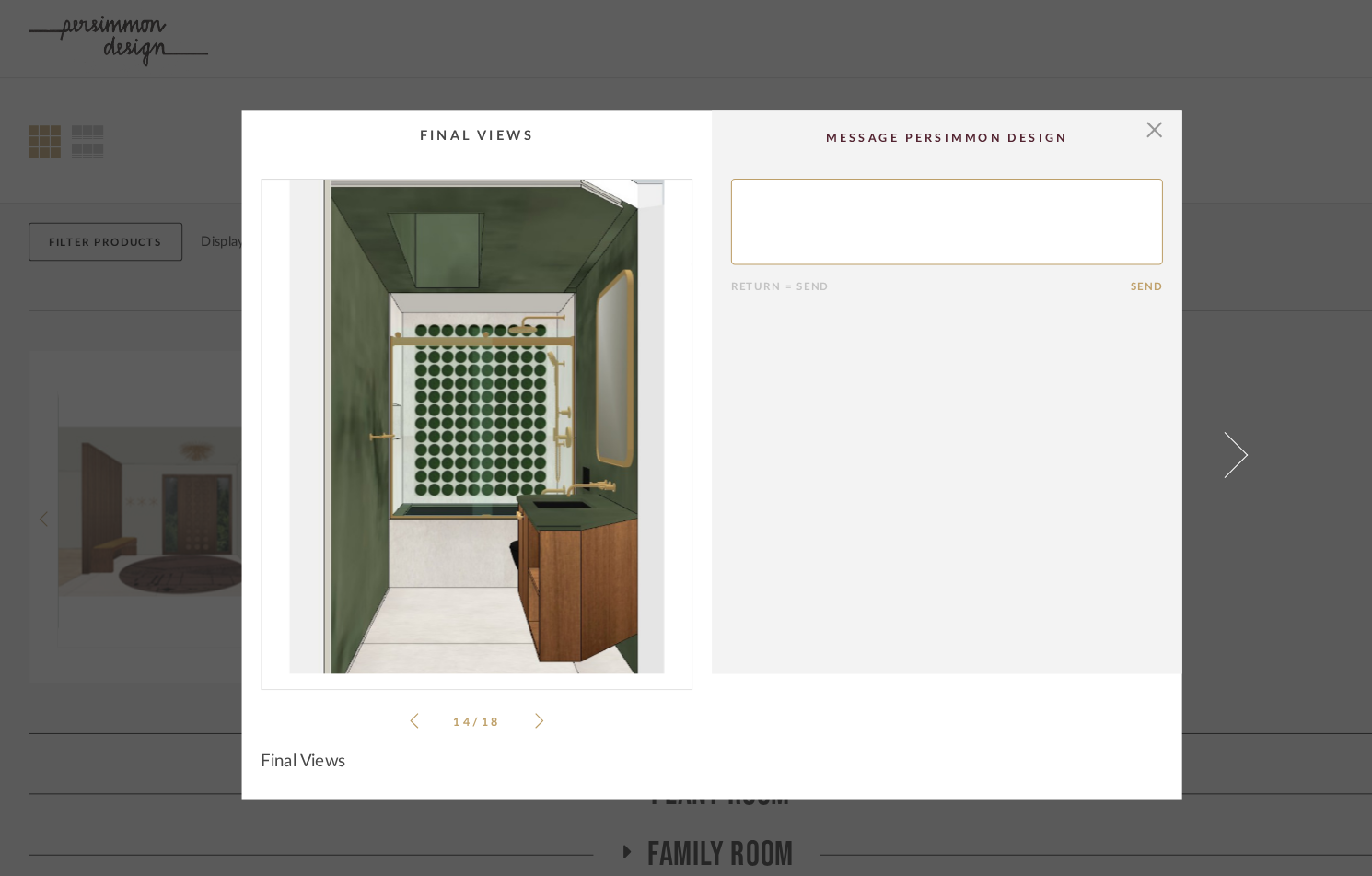
click at [516, 690] on icon at bounding box center [520, 694] width 8 height 17
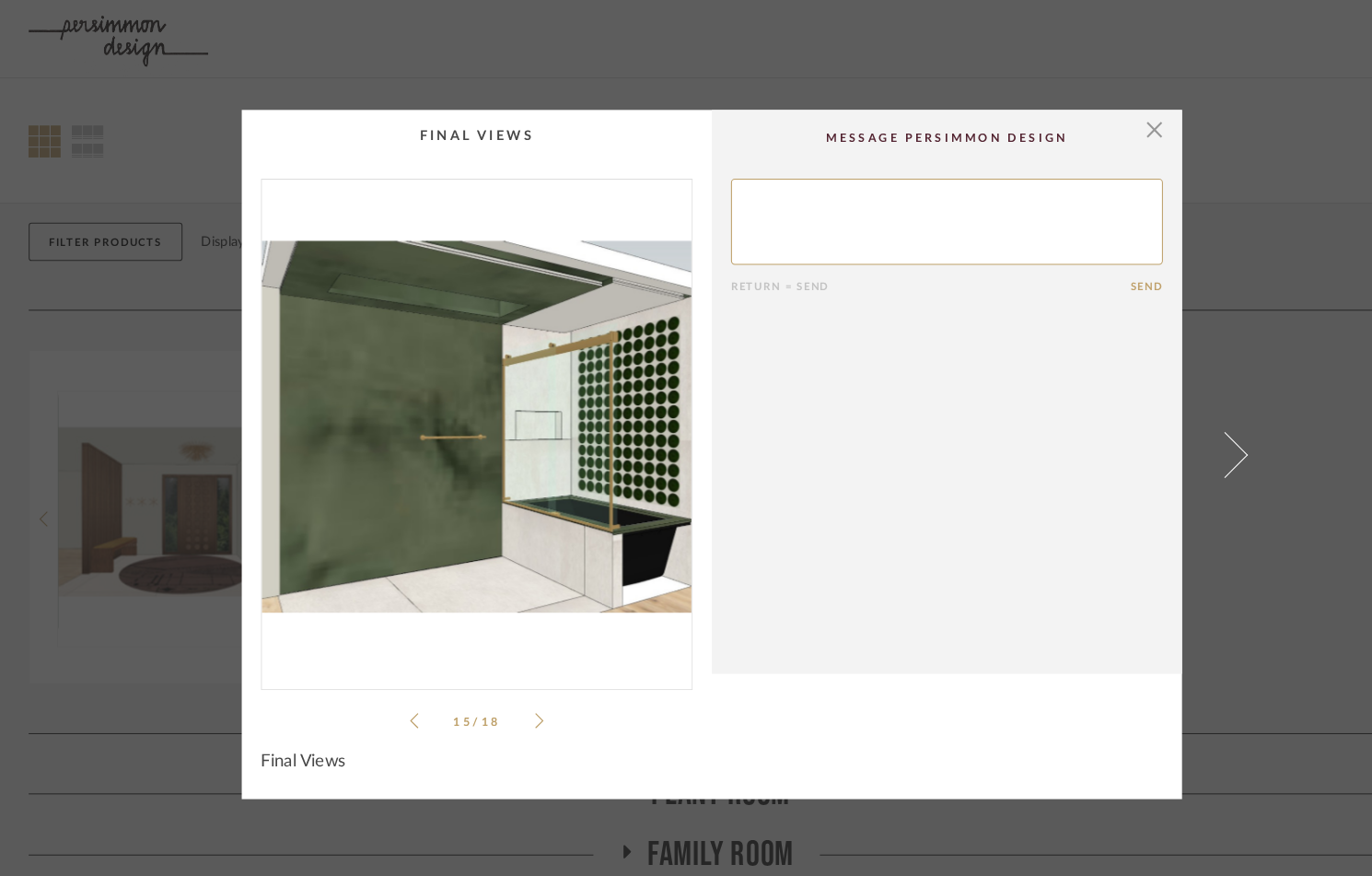
click at [516, 690] on icon at bounding box center [520, 694] width 8 height 17
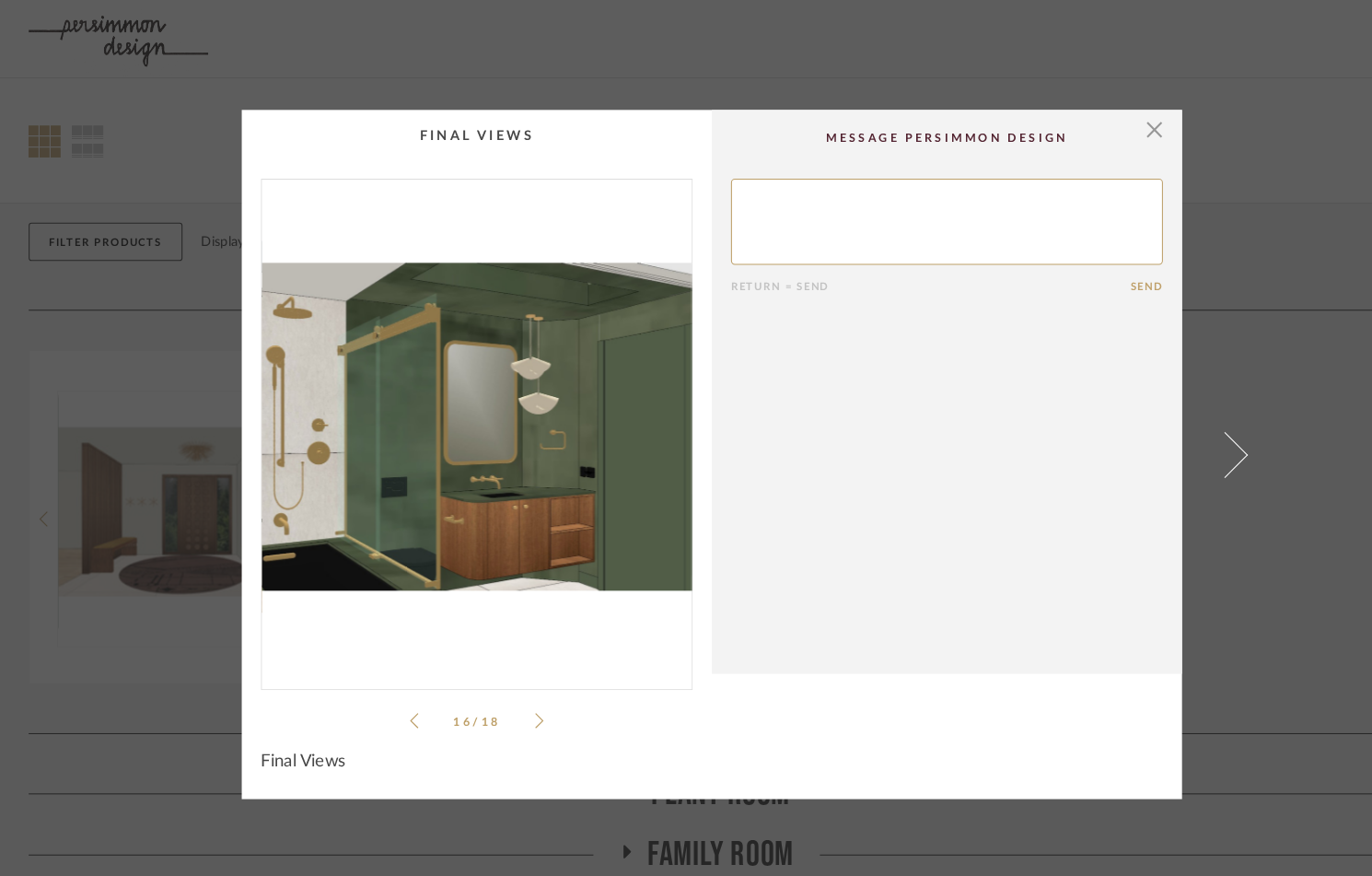
click at [516, 690] on icon at bounding box center [520, 694] width 8 height 17
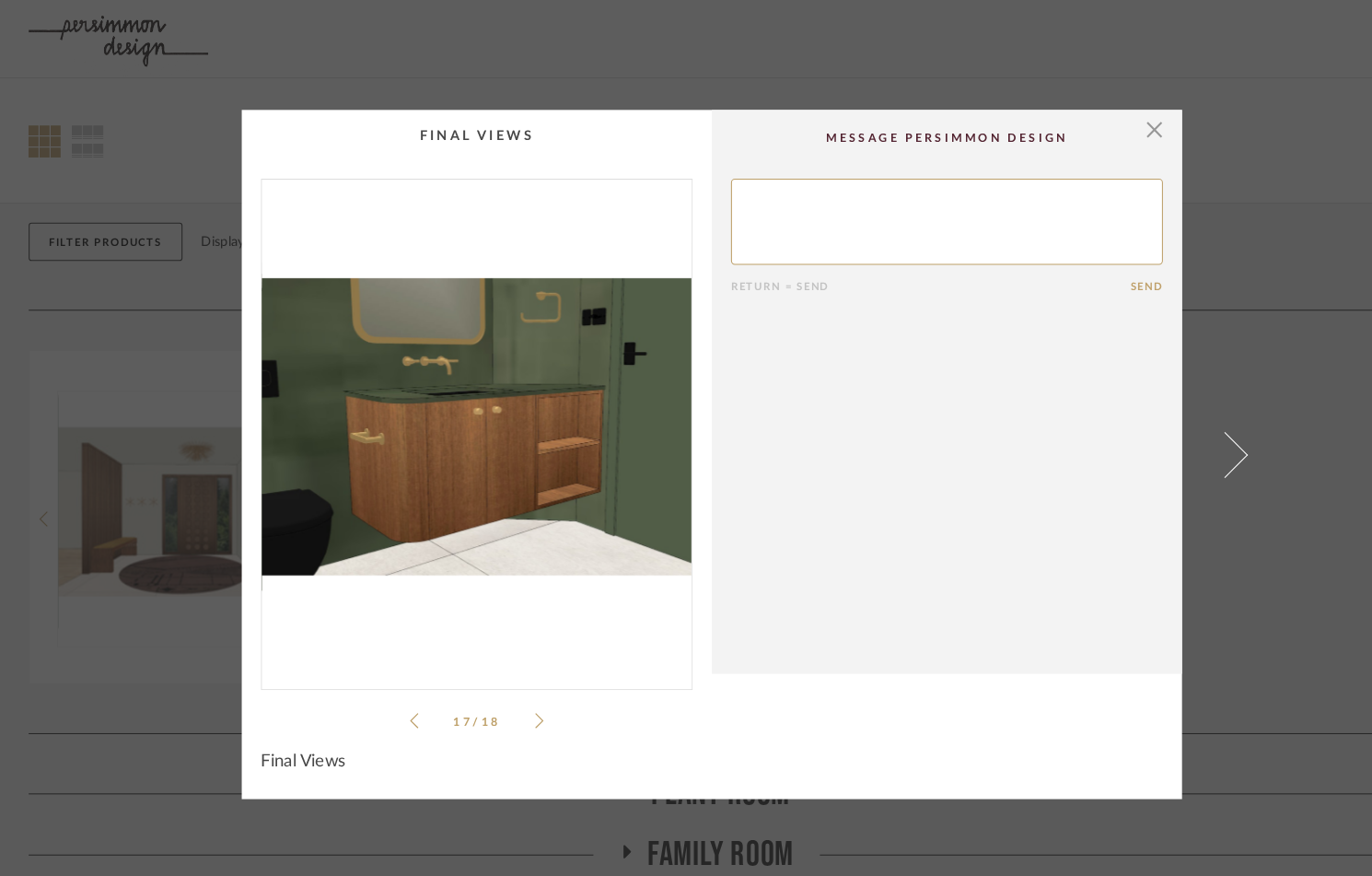
click at [516, 690] on icon at bounding box center [520, 694] width 8 height 17
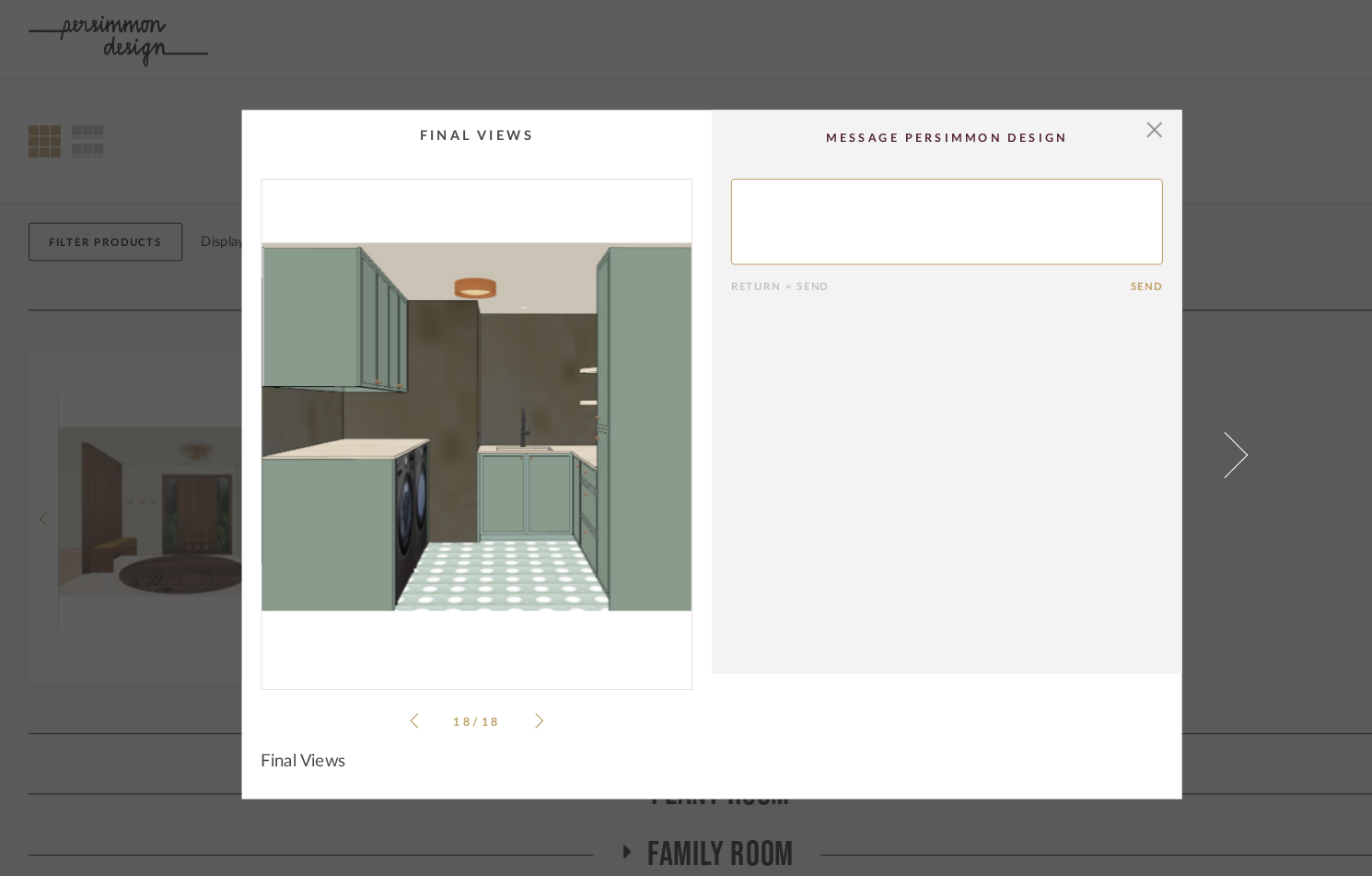
click at [516, 690] on icon at bounding box center [520, 694] width 8 height 17
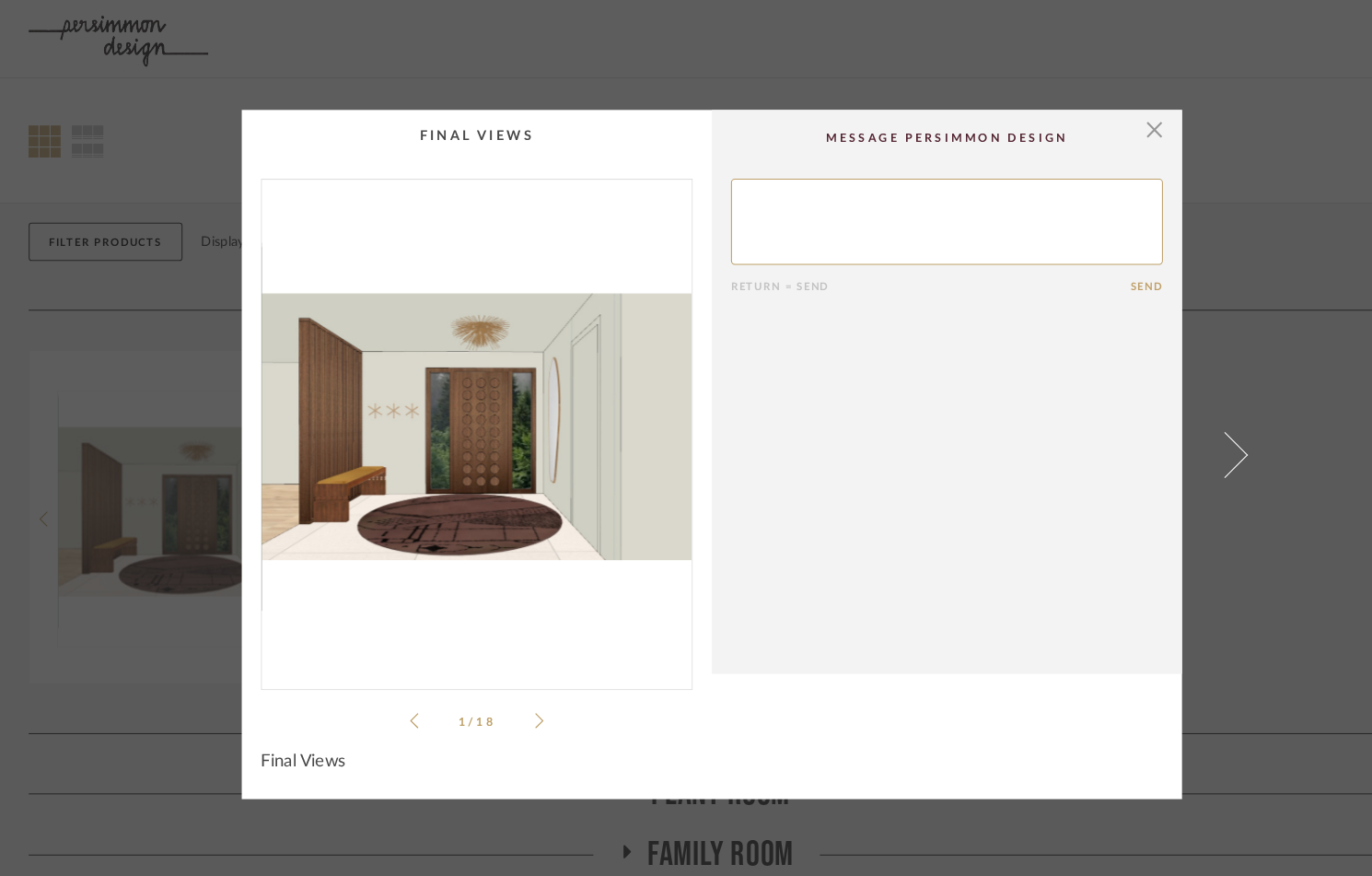
click at [516, 690] on icon at bounding box center [520, 694] width 8 height 17
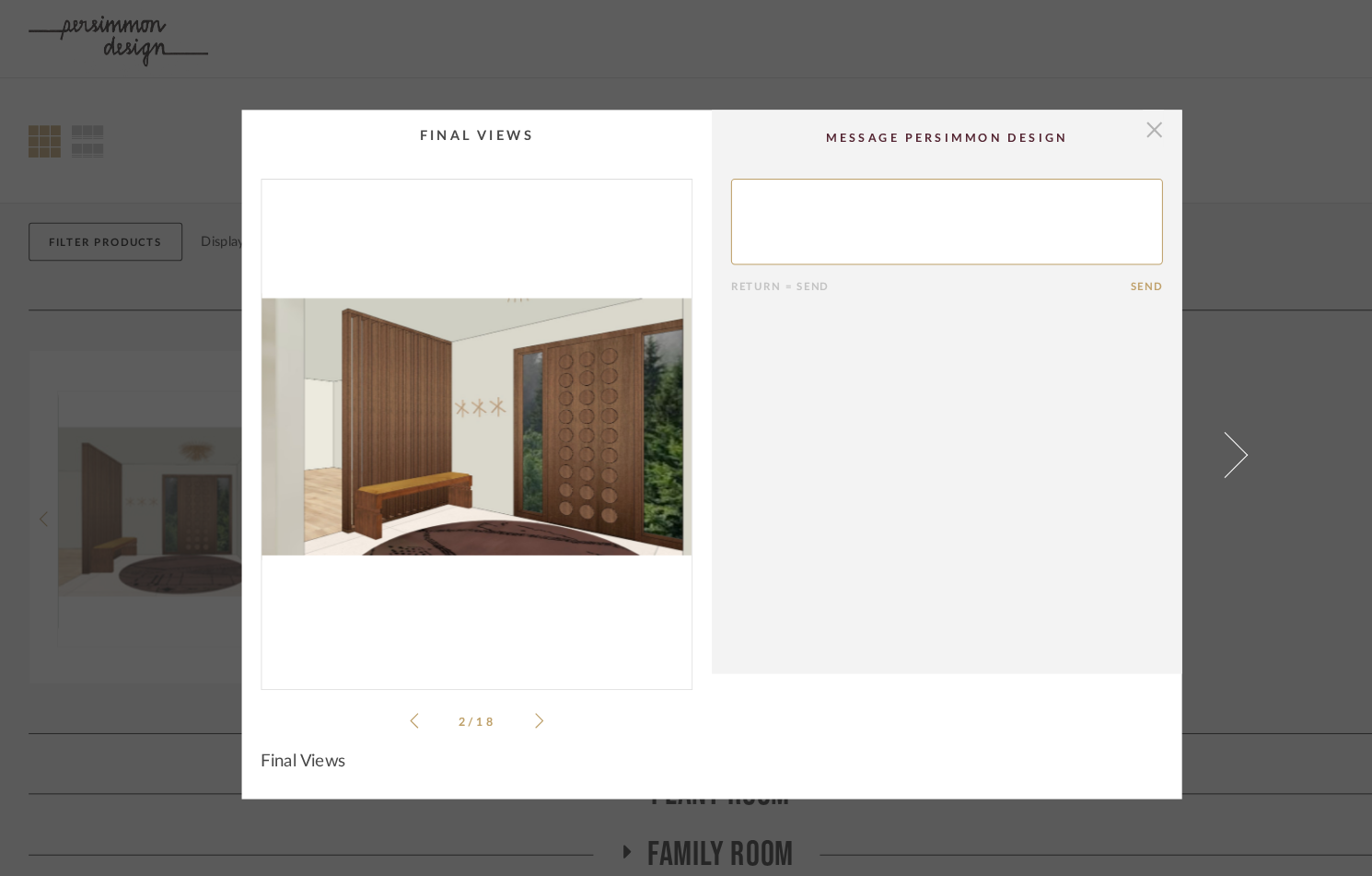
click at [1110, 121] on span "button" at bounding box center [1112, 124] width 37 height 37
